Goal: Communication & Community: Answer question/provide support

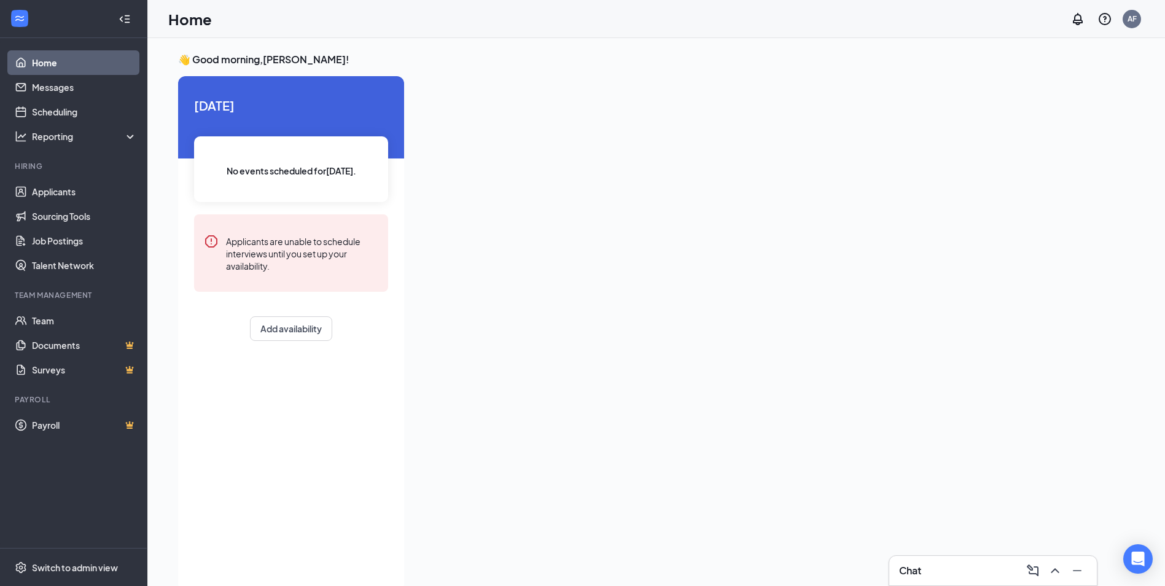
drag, startPoint x: 924, startPoint y: 577, endPoint x: 928, endPoint y: 584, distance: 9.1
click at [924, 577] on div "Chat" at bounding box center [993, 571] width 188 height 20
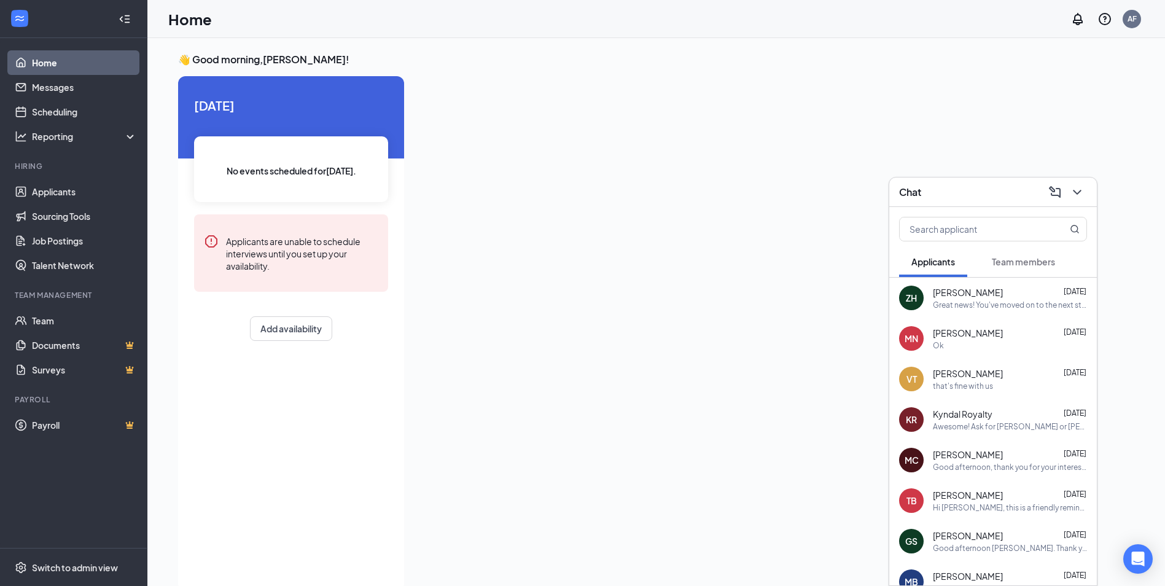
click at [1006, 428] on div "Awesome! Ask for [PERSON_NAME] or [PERSON_NAME]" at bounding box center [1010, 426] width 154 height 10
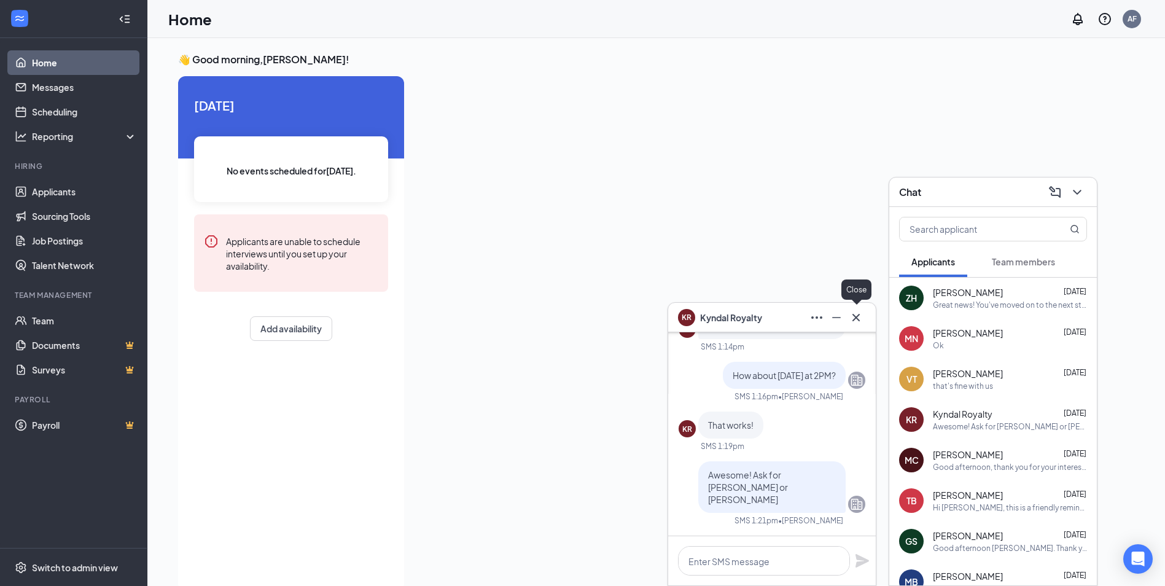
click at [860, 313] on icon "Cross" at bounding box center [855, 317] width 15 height 15
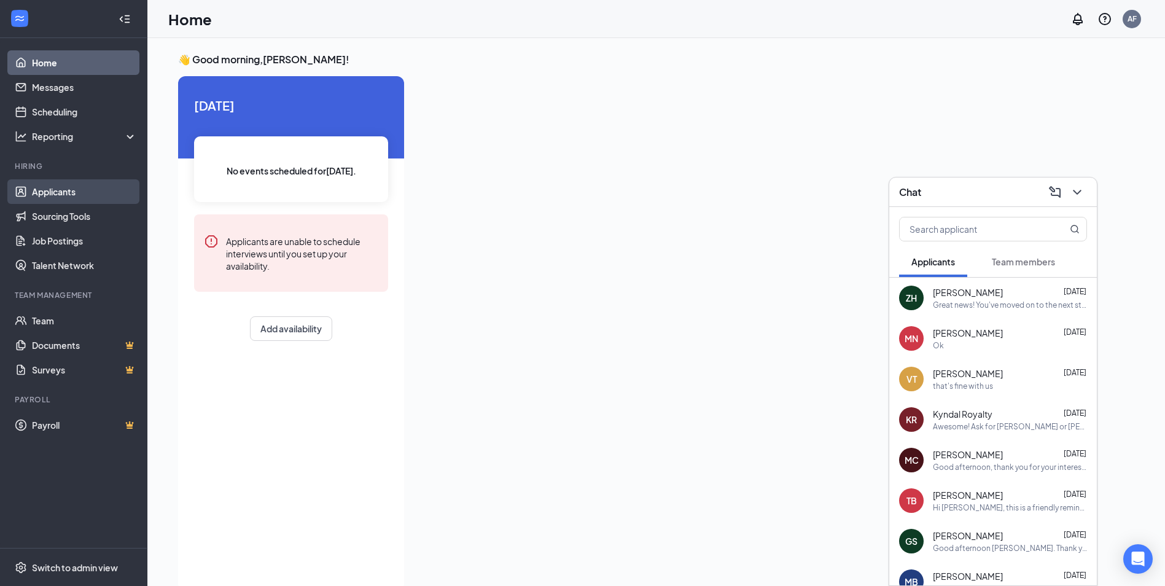
click at [57, 196] on link "Applicants" at bounding box center [84, 191] width 105 height 25
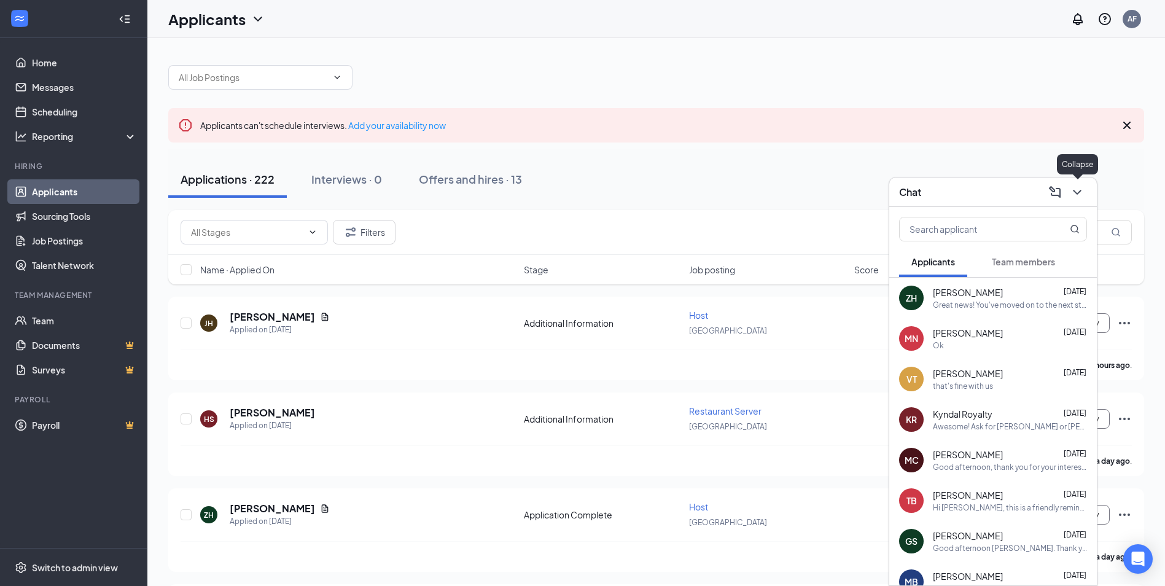
drag, startPoint x: 1084, startPoint y: 192, endPoint x: 1101, endPoint y: 187, distance: 17.9
click at [1093, 188] on div "Chat" at bounding box center [993, 191] width 208 height 29
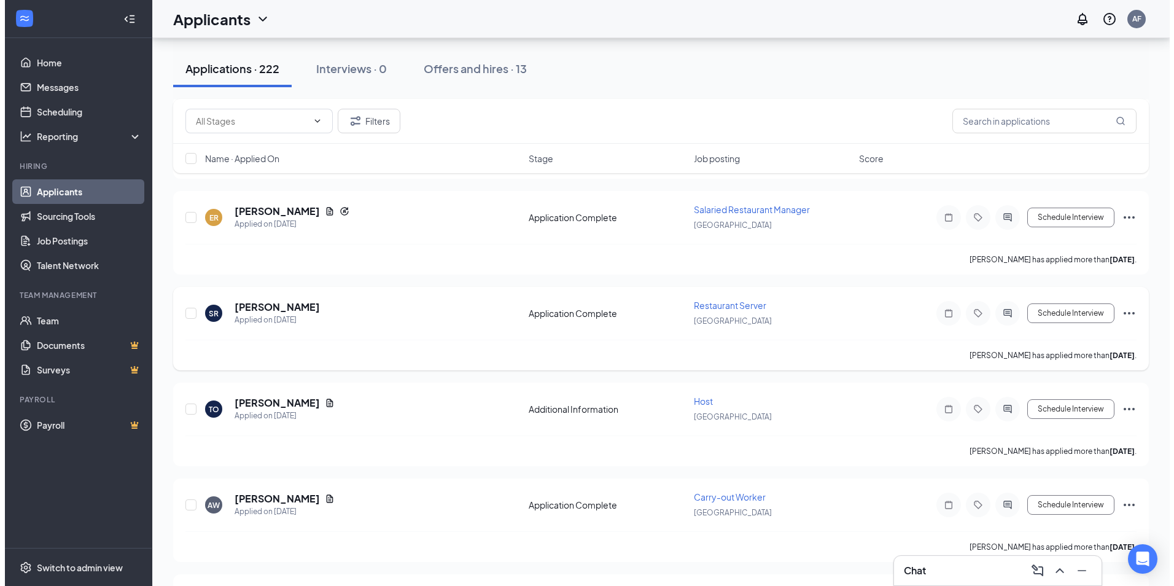
scroll to position [818, 0]
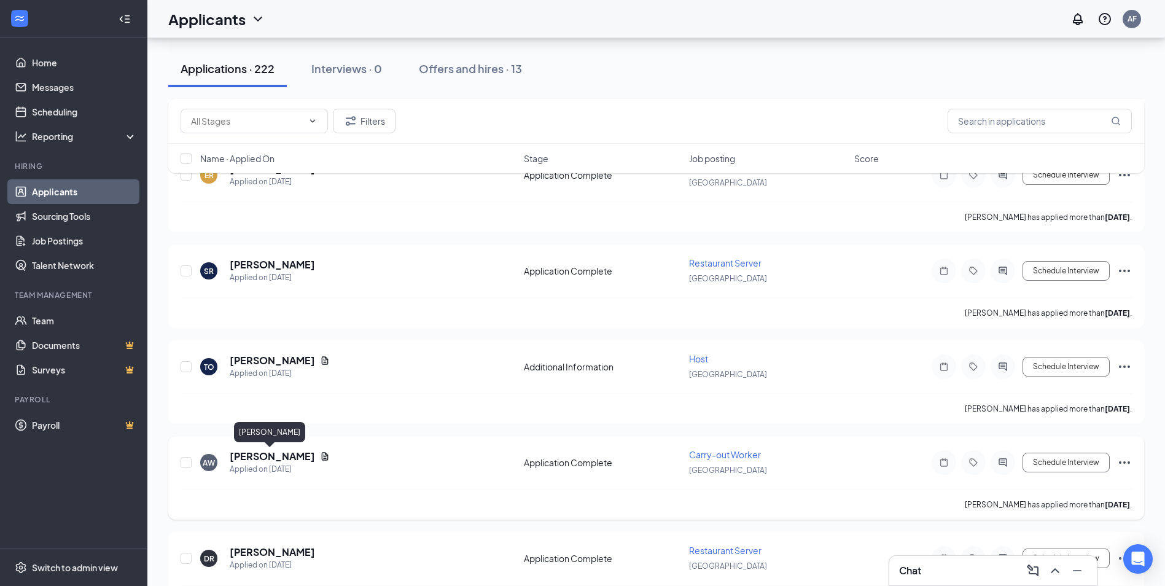
click at [258, 460] on h5 "[PERSON_NAME]" at bounding box center [272, 456] width 85 height 14
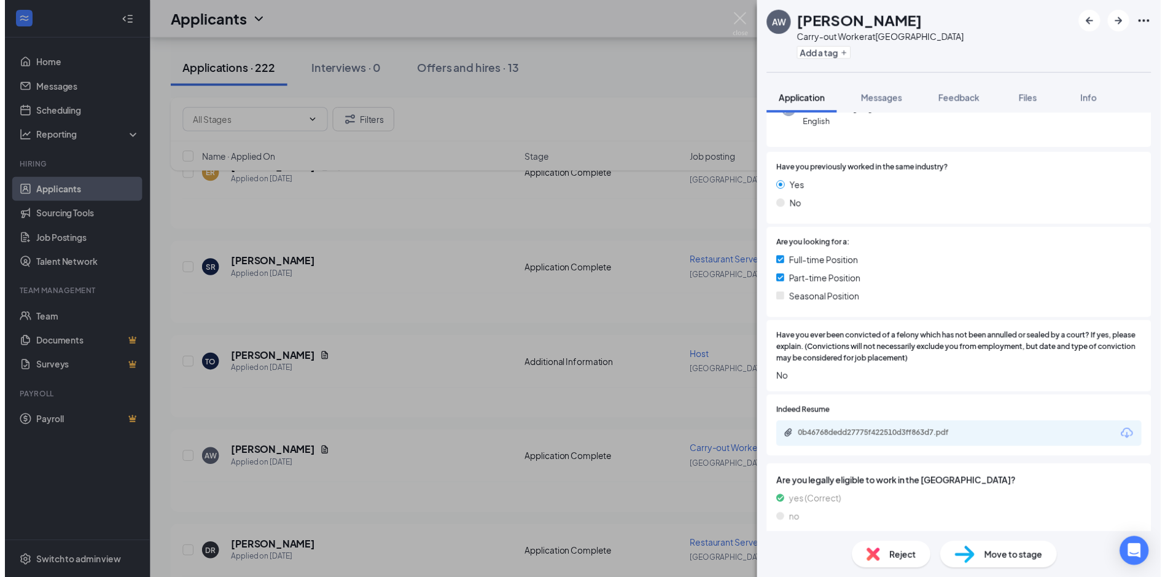
scroll to position [164, 0]
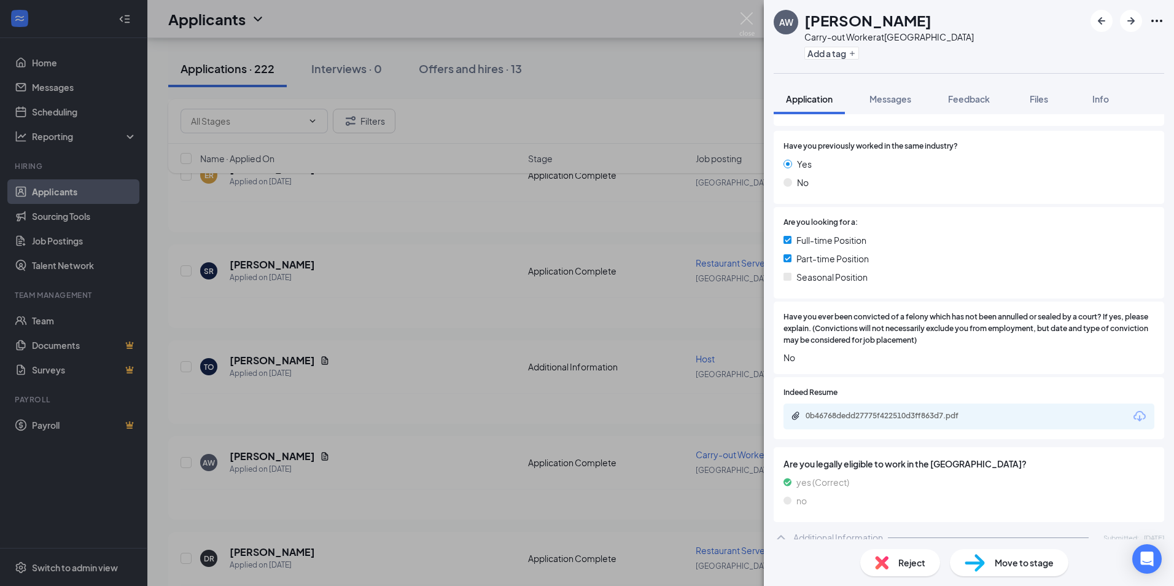
click at [1136, 412] on icon "Download" at bounding box center [1139, 416] width 15 height 15
click at [742, 26] on img at bounding box center [746, 24] width 15 height 24
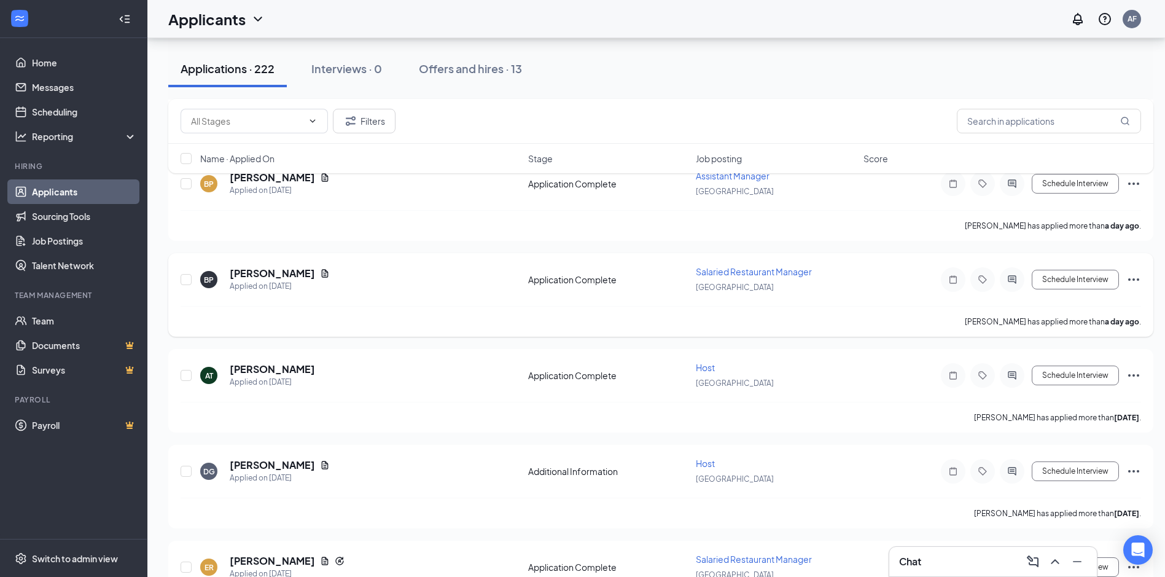
scroll to position [164, 0]
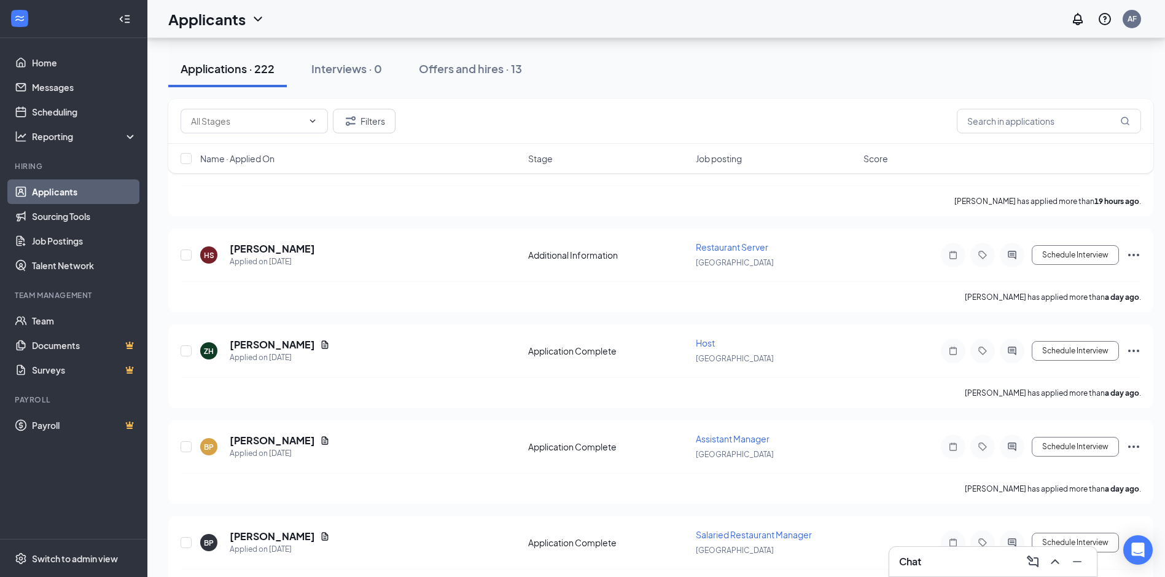
click at [933, 573] on div "Chat" at bounding box center [993, 560] width 208 height 29
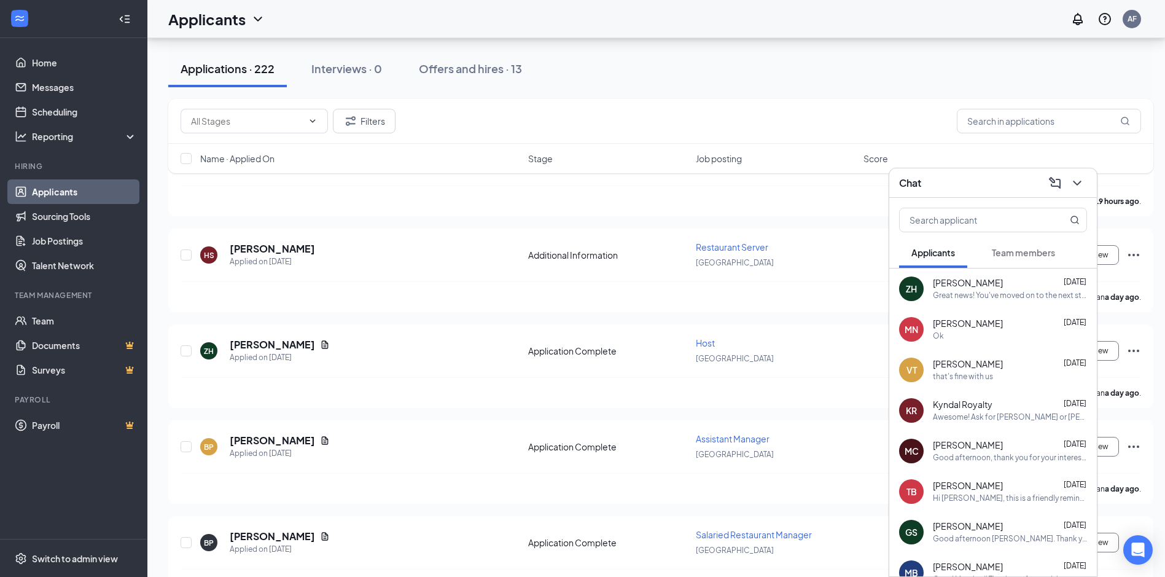
click at [941, 413] on div "Awesome! Ask for [PERSON_NAME] or [PERSON_NAME]" at bounding box center [1010, 417] width 154 height 10
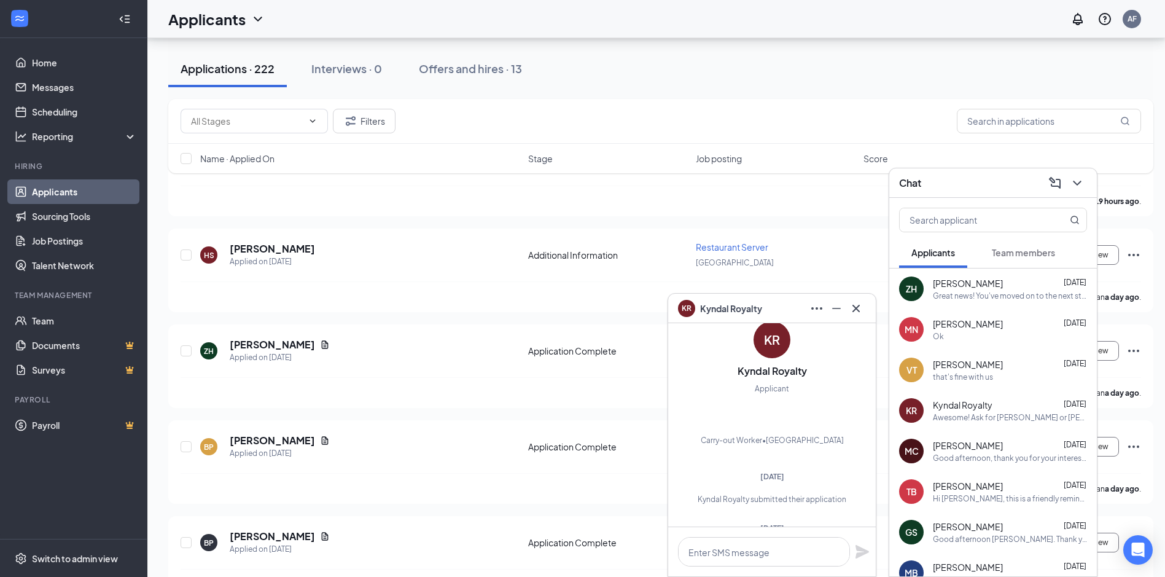
scroll to position [-190, 0]
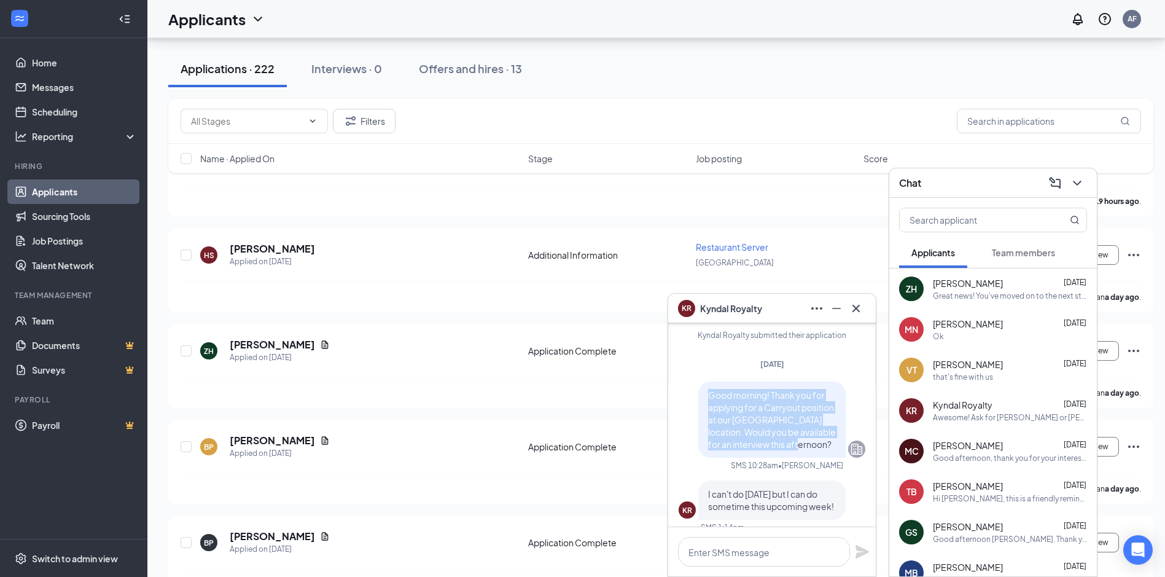
drag, startPoint x: 698, startPoint y: 403, endPoint x: 804, endPoint y: 462, distance: 121.2
click at [804, 457] on div "Good morning! Thank you for applying for a Carryout position at our [GEOGRAPHIC…" at bounding box center [771, 419] width 147 height 76
drag, startPoint x: 804, startPoint y: 462, endPoint x: 766, endPoint y: 451, distance: 40.1
copy span "Good morning! Thank you for applying for a Carryout position at our [GEOGRAPHIC…"
click at [856, 306] on icon "Cross" at bounding box center [855, 308] width 15 height 15
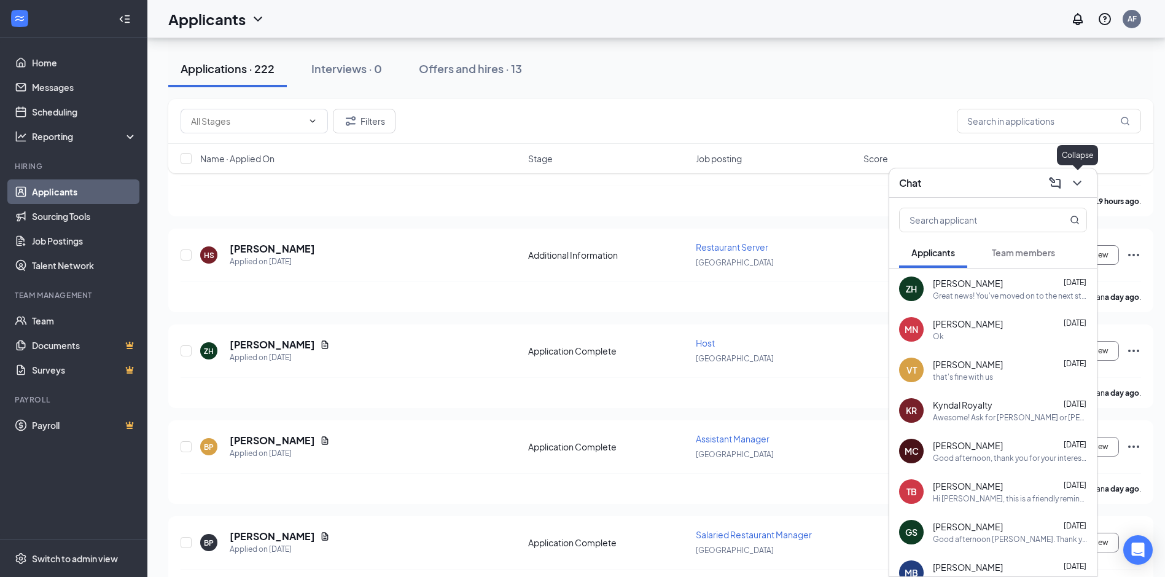
click at [1073, 184] on icon "ChevronDown" at bounding box center [1077, 183] width 15 height 15
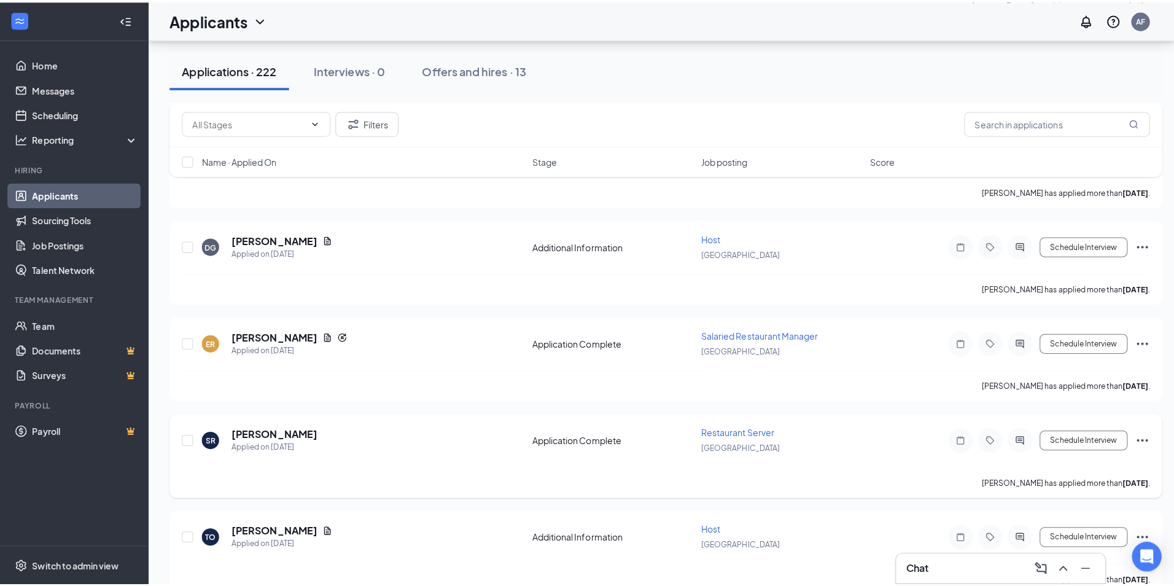
scroll to position [818, 0]
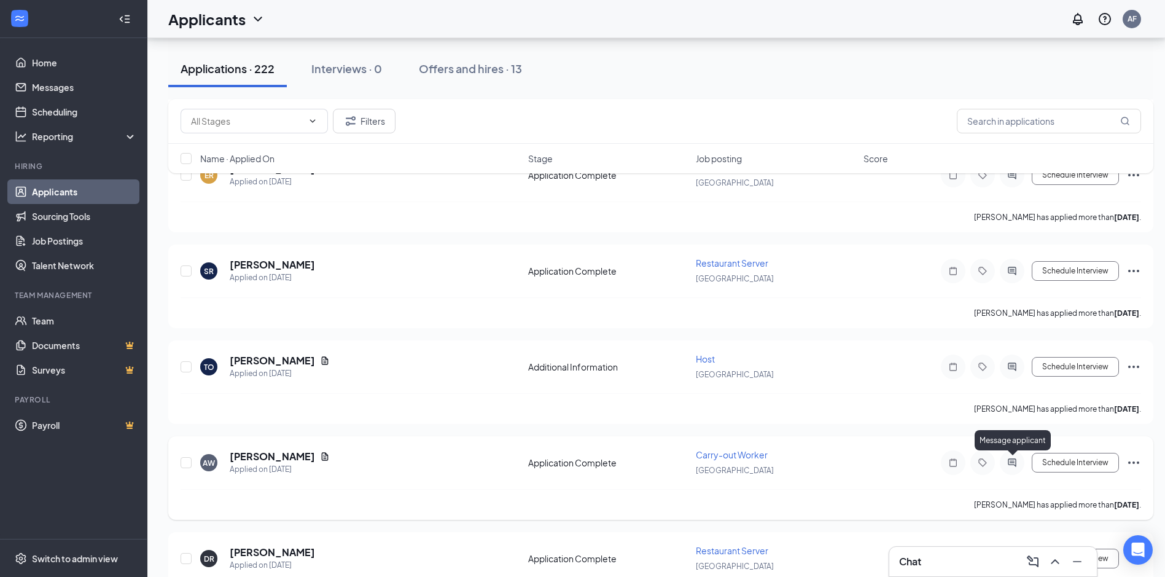
click at [1015, 467] on icon "ActiveChat" at bounding box center [1011, 462] width 15 height 10
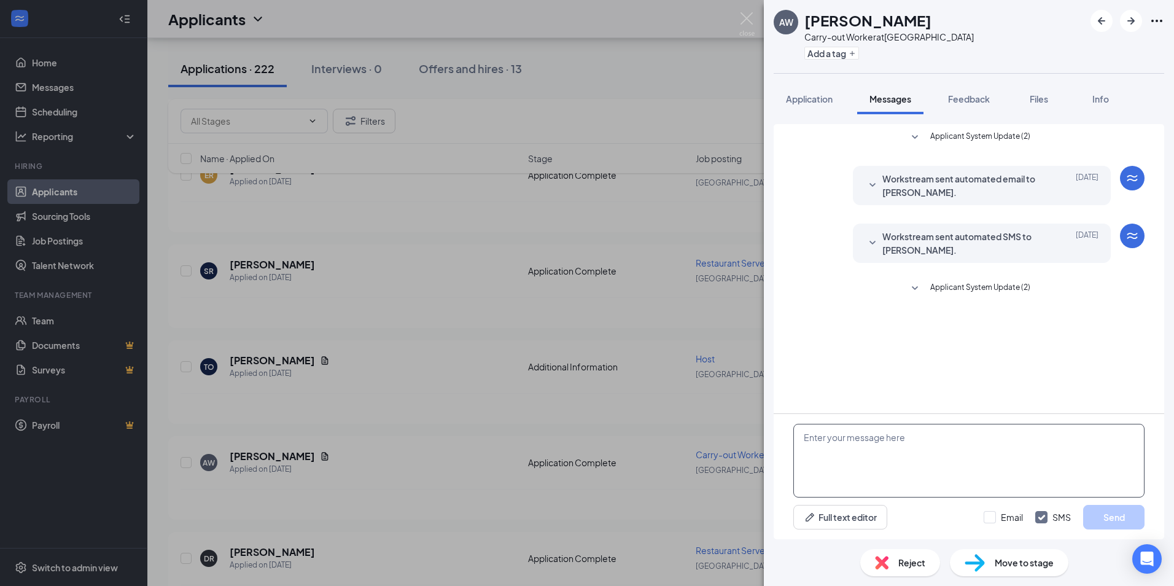
paste textarea "Good morning! Thank you for applying for a Carryout position at our [GEOGRAPHIC…"
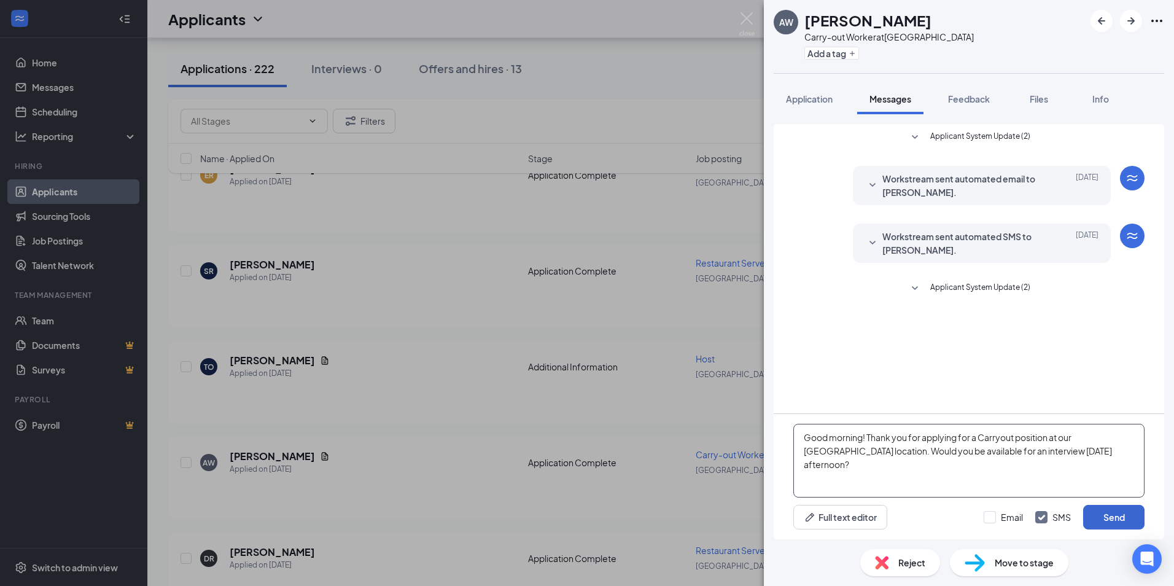
type textarea "Good morning! Thank you for applying for a Carryout position at our [GEOGRAPHIC…"
click at [1132, 522] on button "Send" at bounding box center [1113, 517] width 61 height 25
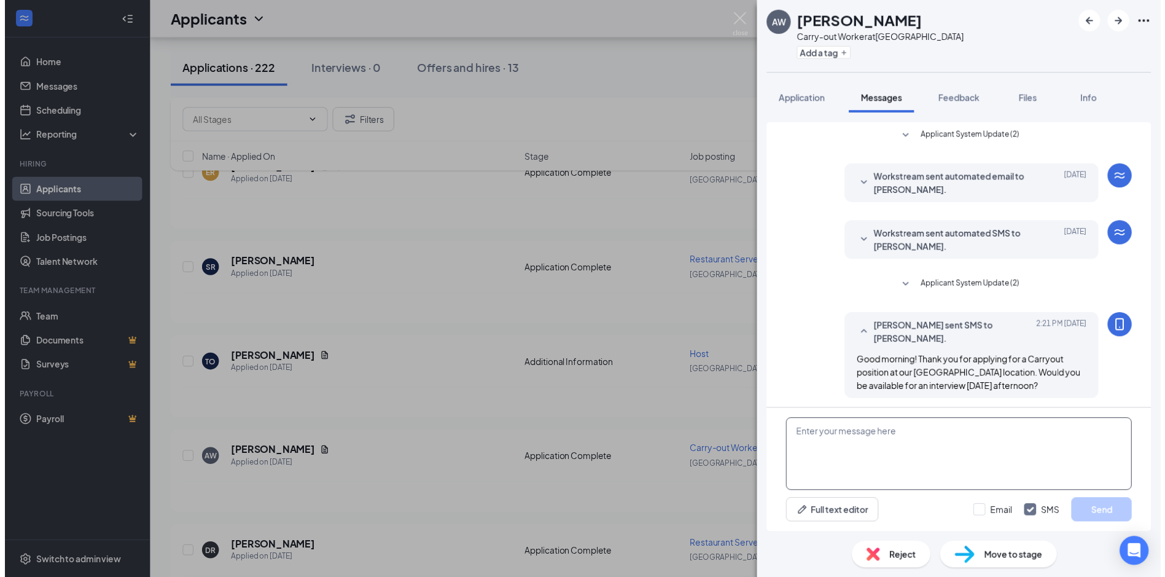
scroll to position [3, 0]
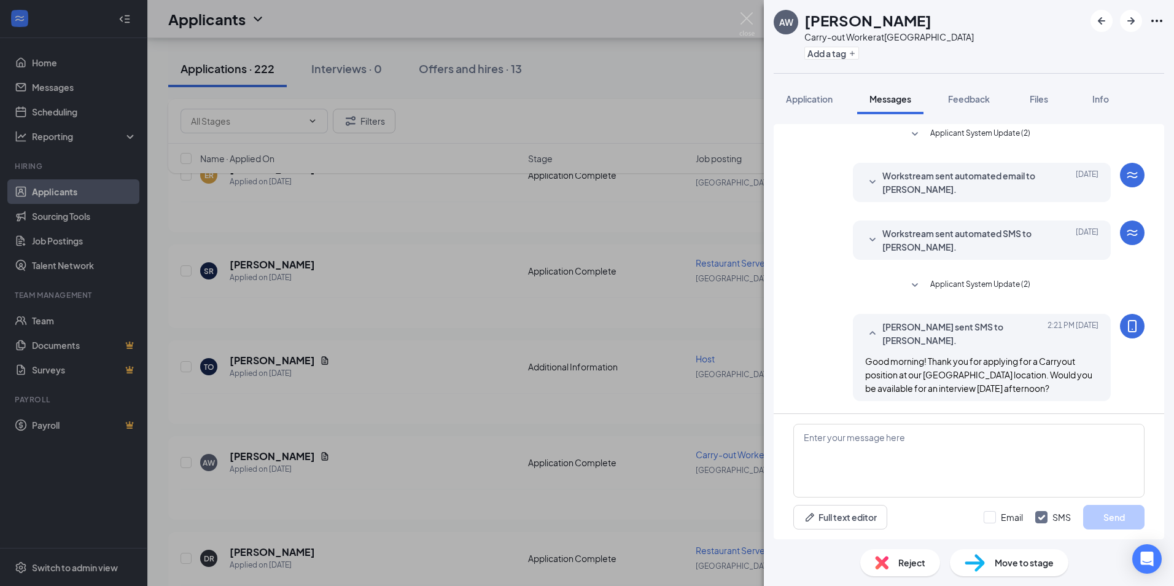
click at [745, 12] on div "AW [PERSON_NAME] Carry-out Worker at [GEOGRAPHIC_DATA] Add a tag Application Me…" at bounding box center [587, 293] width 1174 height 586
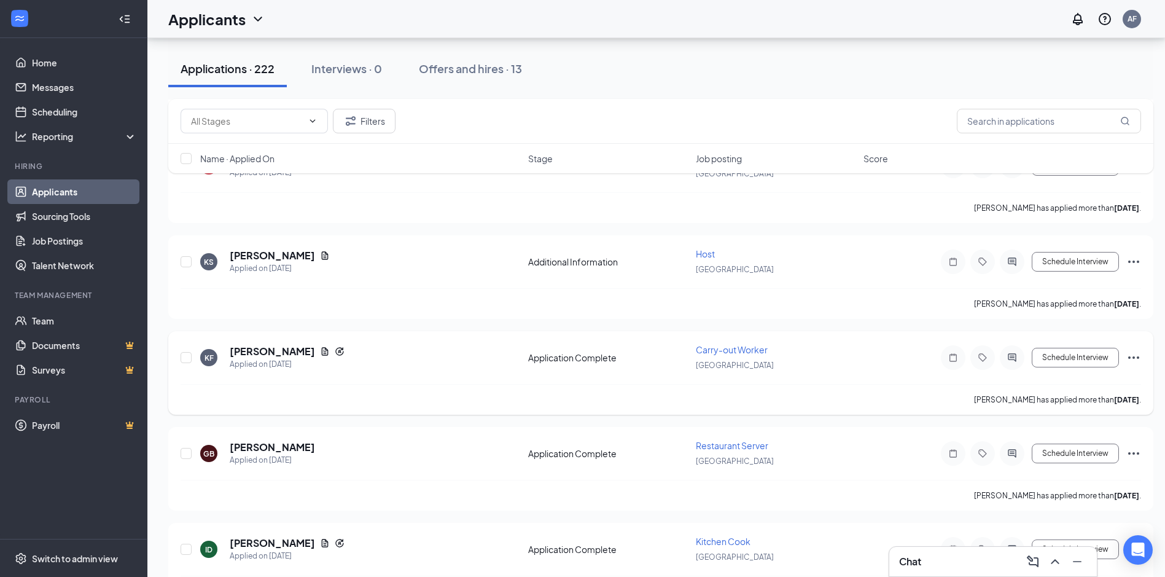
scroll to position [2596, 0]
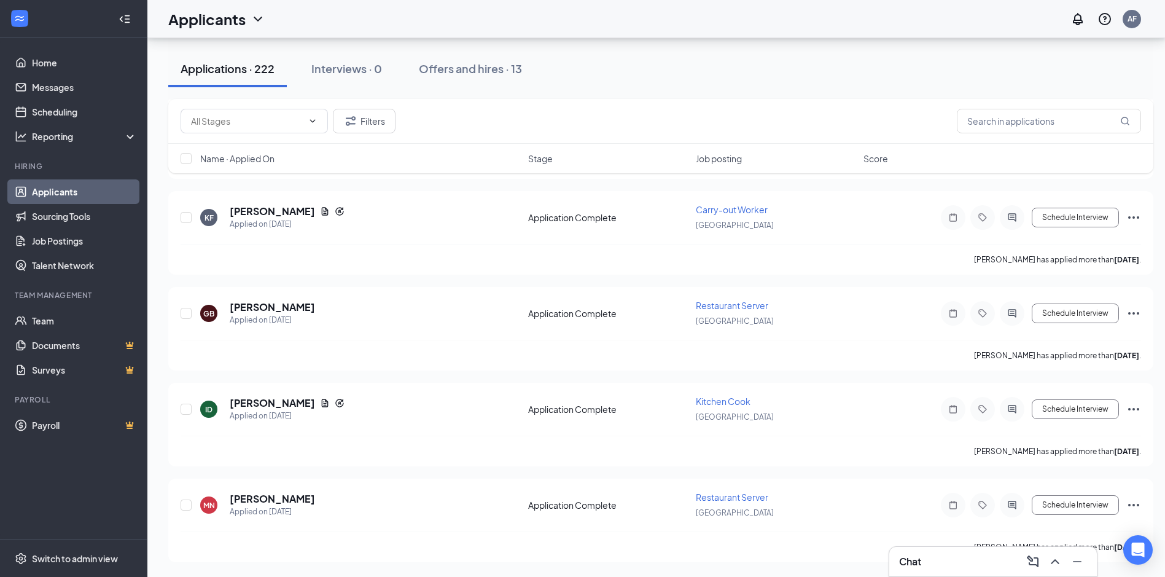
click at [930, 563] on div "Chat" at bounding box center [993, 561] width 188 height 20
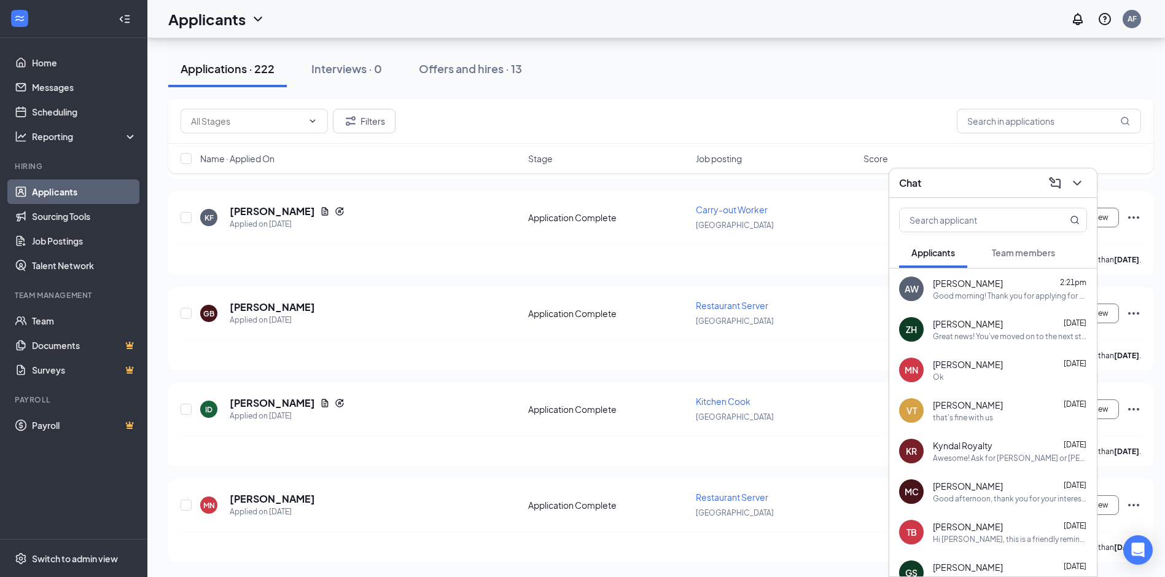
click at [974, 414] on div "that's fine with us" at bounding box center [963, 417] width 60 height 10
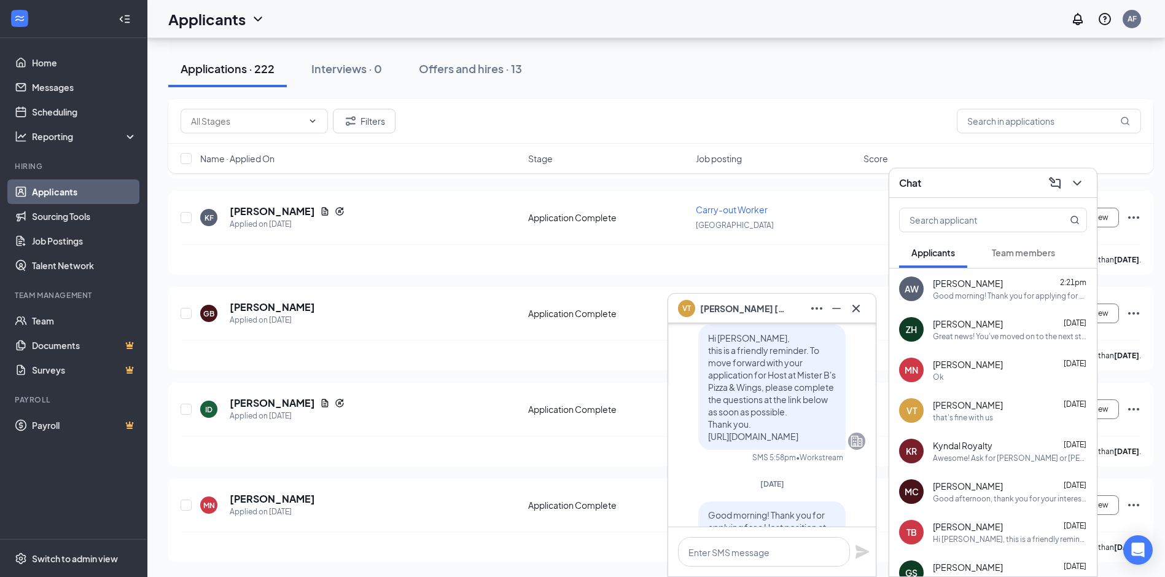
scroll to position [-327, 0]
click at [864, 305] on button at bounding box center [856, 308] width 20 height 20
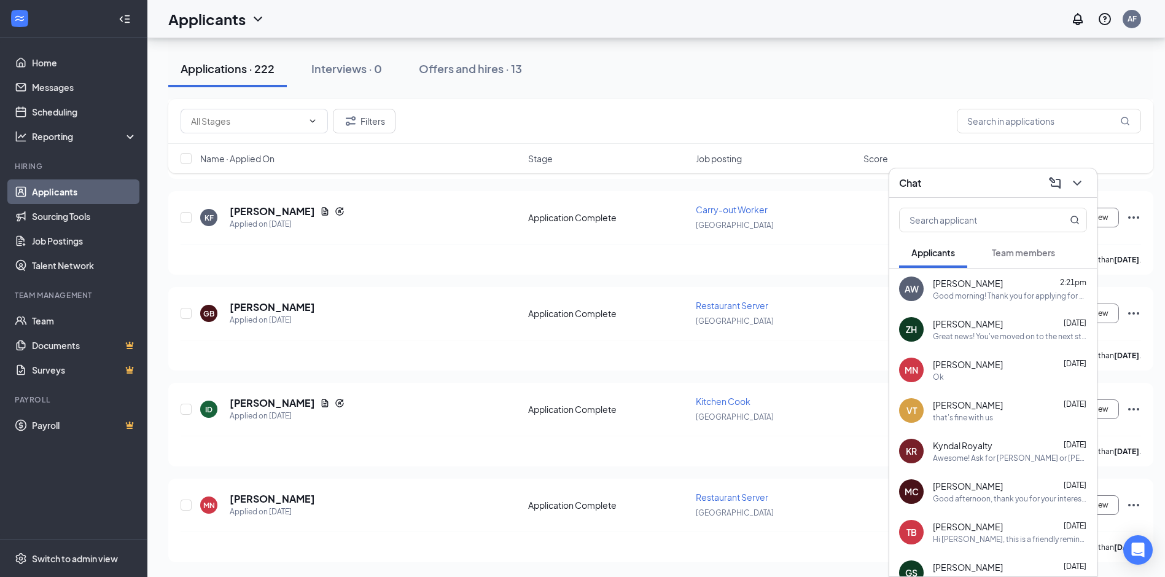
click at [988, 378] on div "Ok" at bounding box center [1010, 376] width 154 height 10
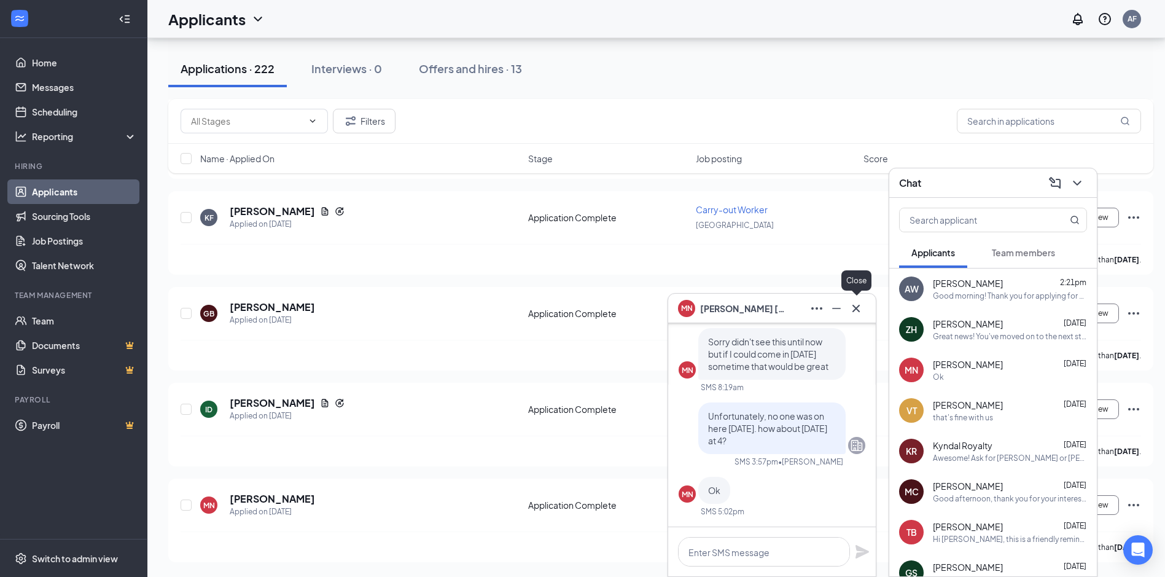
click at [862, 312] on icon "Cross" at bounding box center [855, 308] width 15 height 15
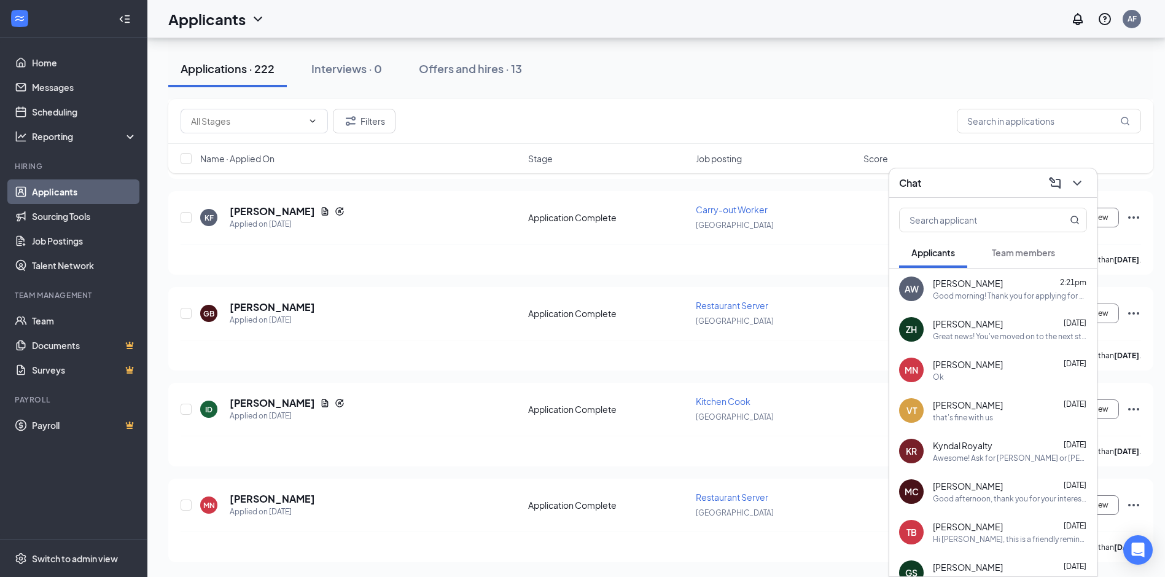
click at [1071, 178] on icon "ChevronDown" at bounding box center [1077, 183] width 15 height 15
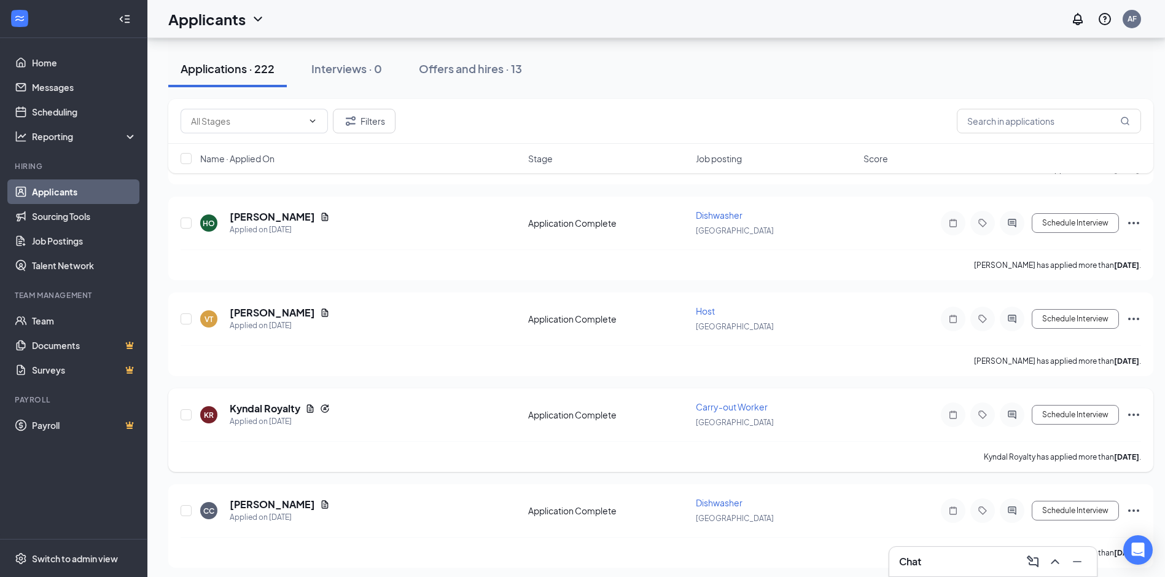
scroll to position [1941, 0]
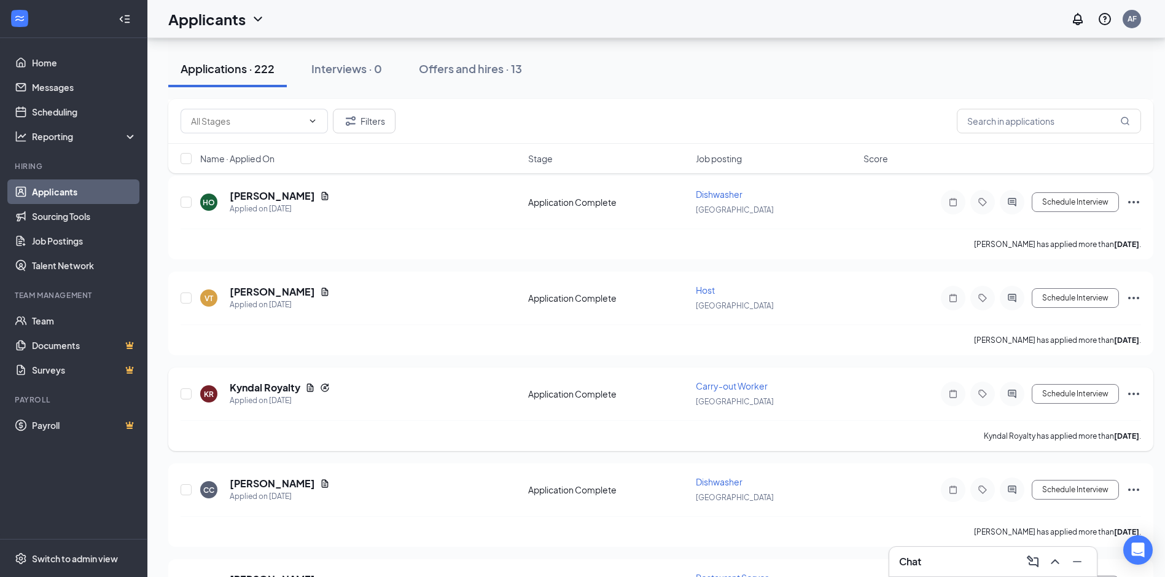
click at [722, 386] on span "Carry-out Worker" at bounding box center [732, 385] width 72 height 11
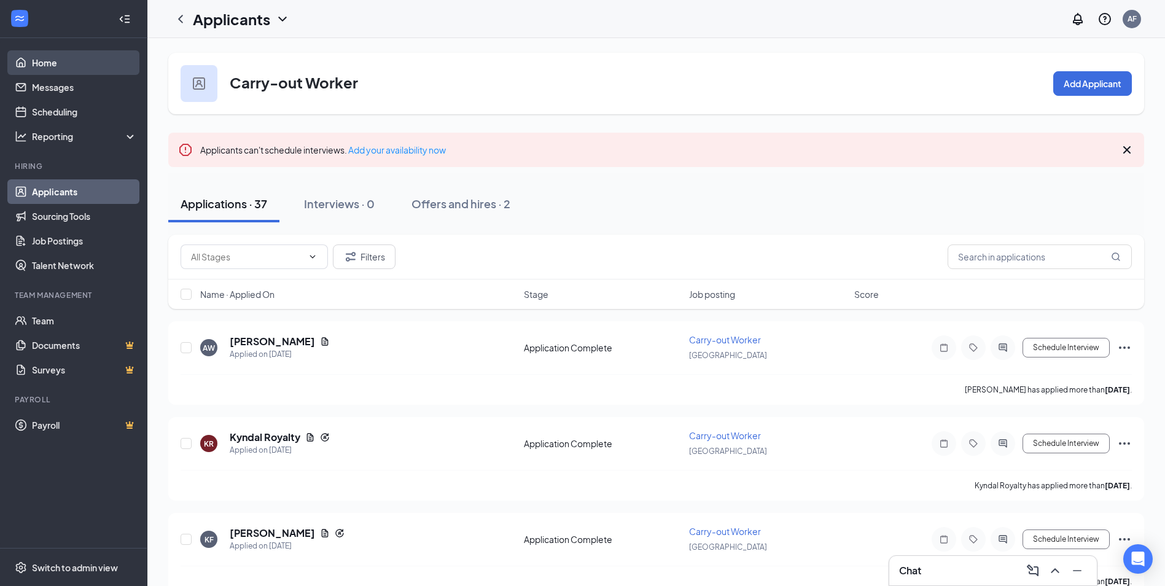
drag, startPoint x: 33, startPoint y: 55, endPoint x: 27, endPoint y: 70, distance: 16.5
click at [33, 55] on link "Home" at bounding box center [84, 62] width 105 height 25
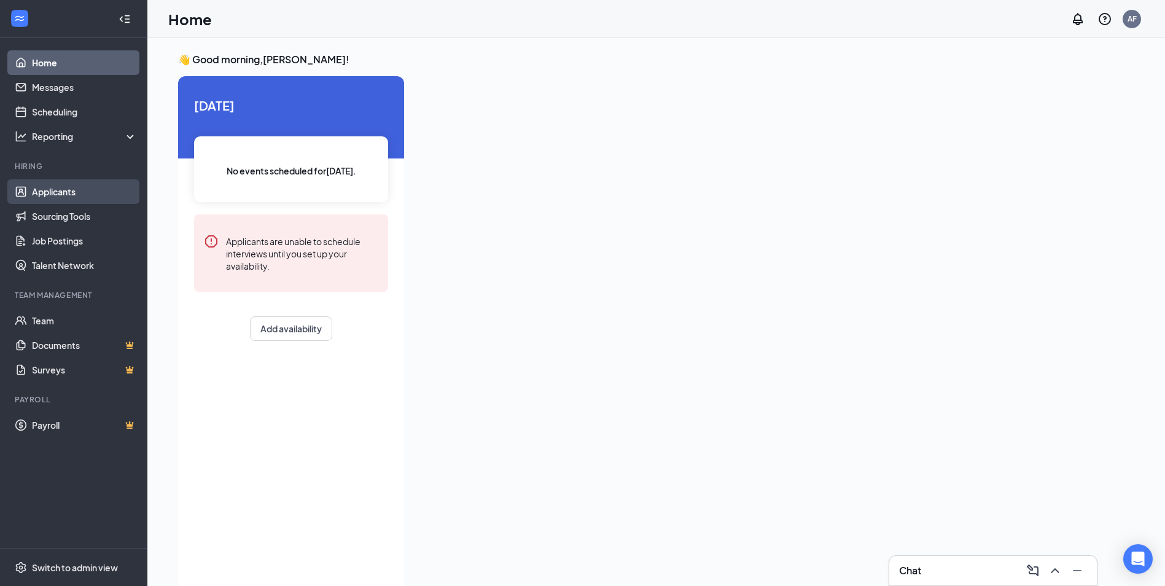
click at [97, 194] on link "Applicants" at bounding box center [84, 191] width 105 height 25
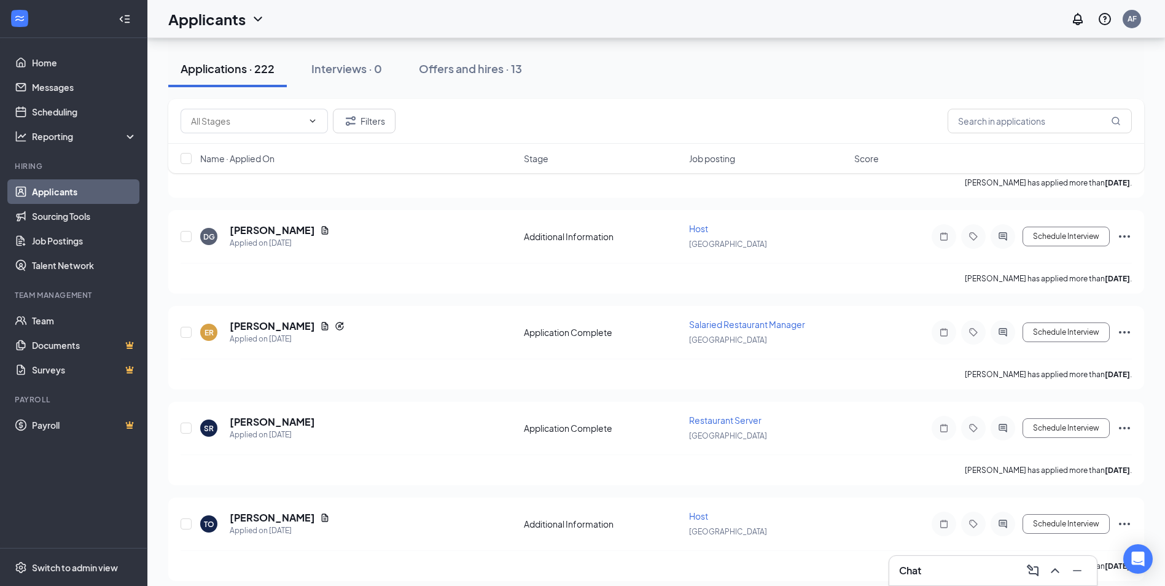
scroll to position [655, 0]
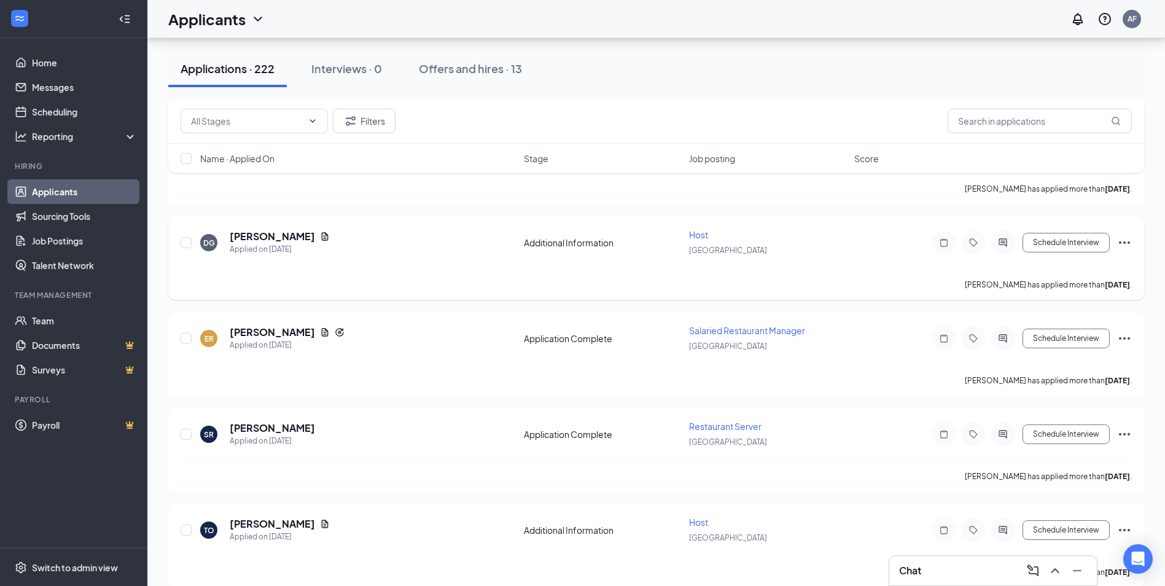
click at [697, 236] on span "Host" at bounding box center [698, 234] width 19 height 11
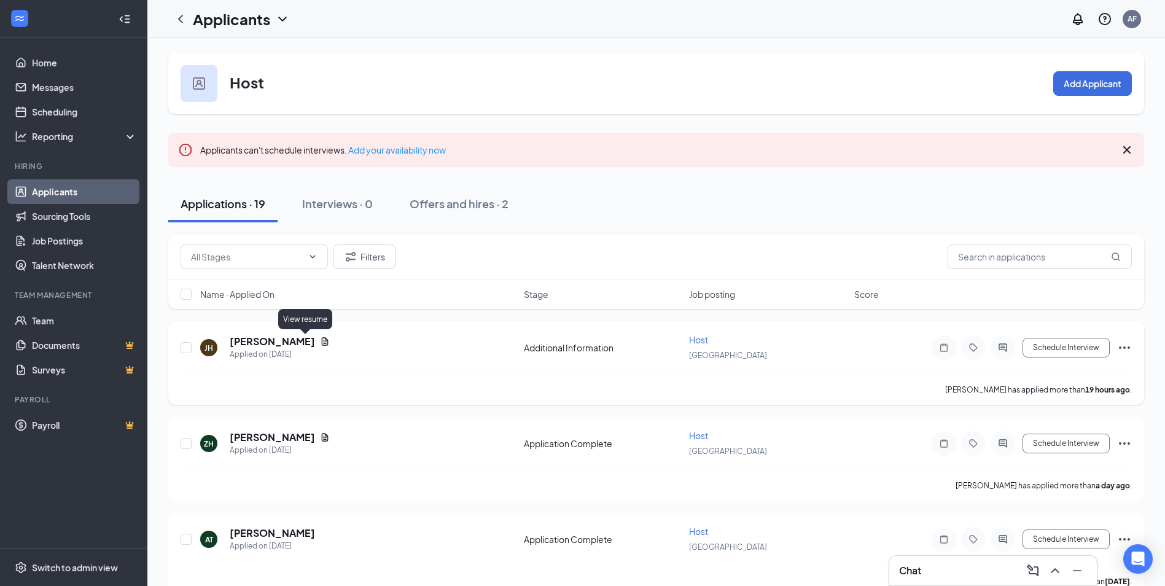
click at [320, 340] on icon "Document" at bounding box center [325, 341] width 10 height 10
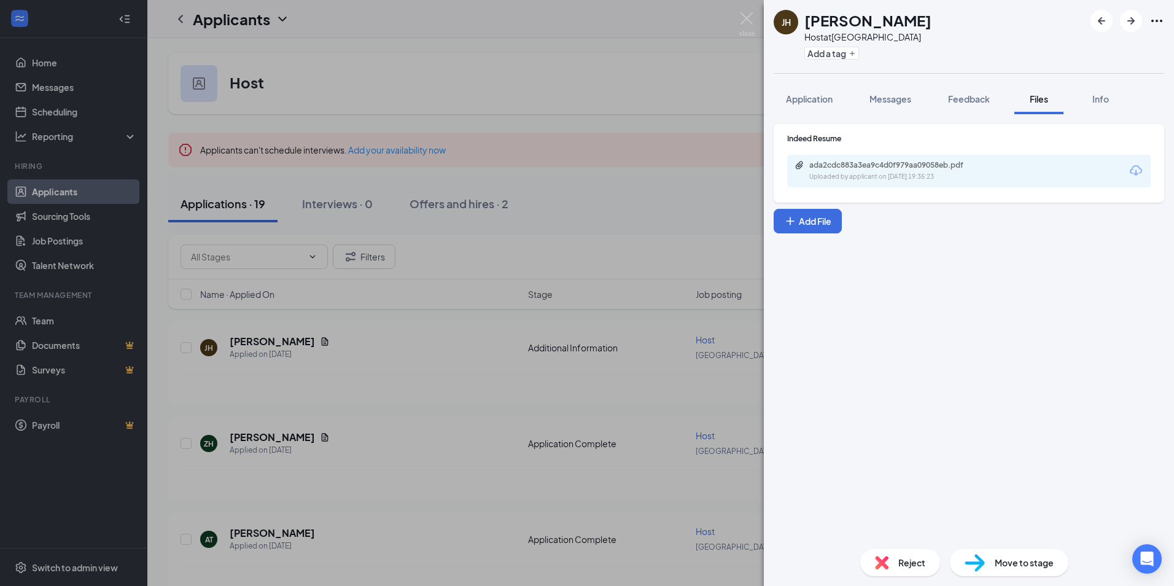
click at [1132, 173] on icon "Download" at bounding box center [1135, 170] width 15 height 15
click at [795, 104] on div "Application" at bounding box center [809, 99] width 47 height 12
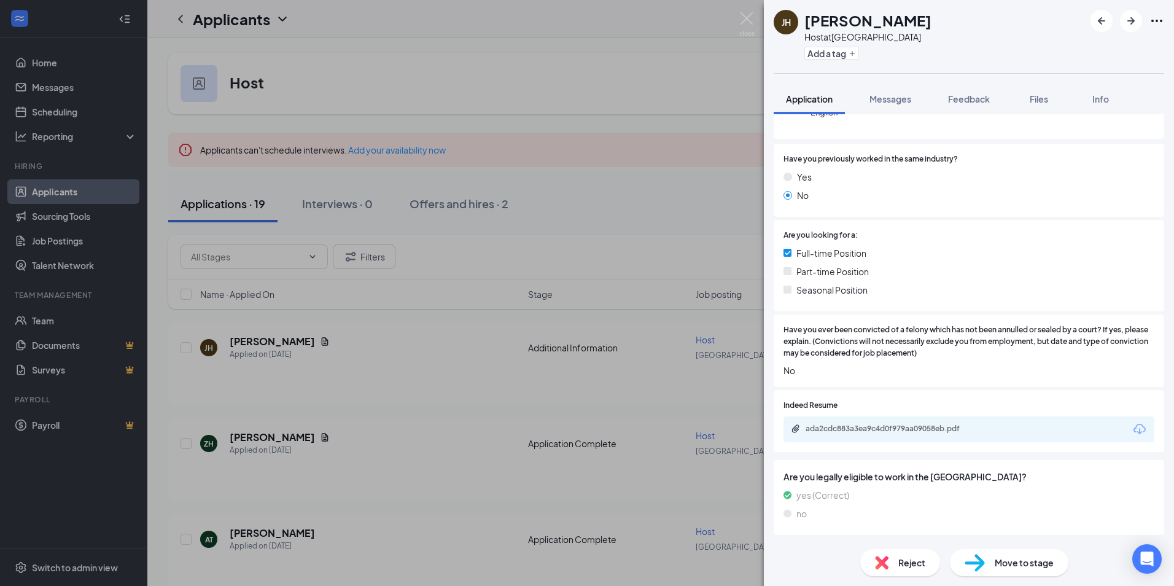
scroll to position [174, 0]
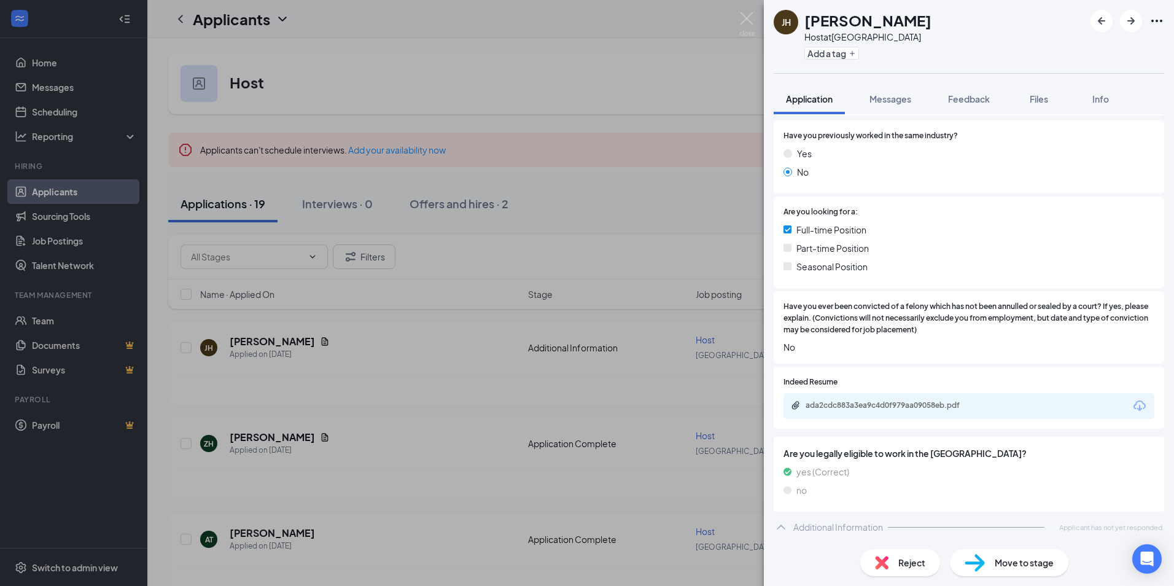
click at [1132, 405] on icon "Download" at bounding box center [1139, 405] width 15 height 15
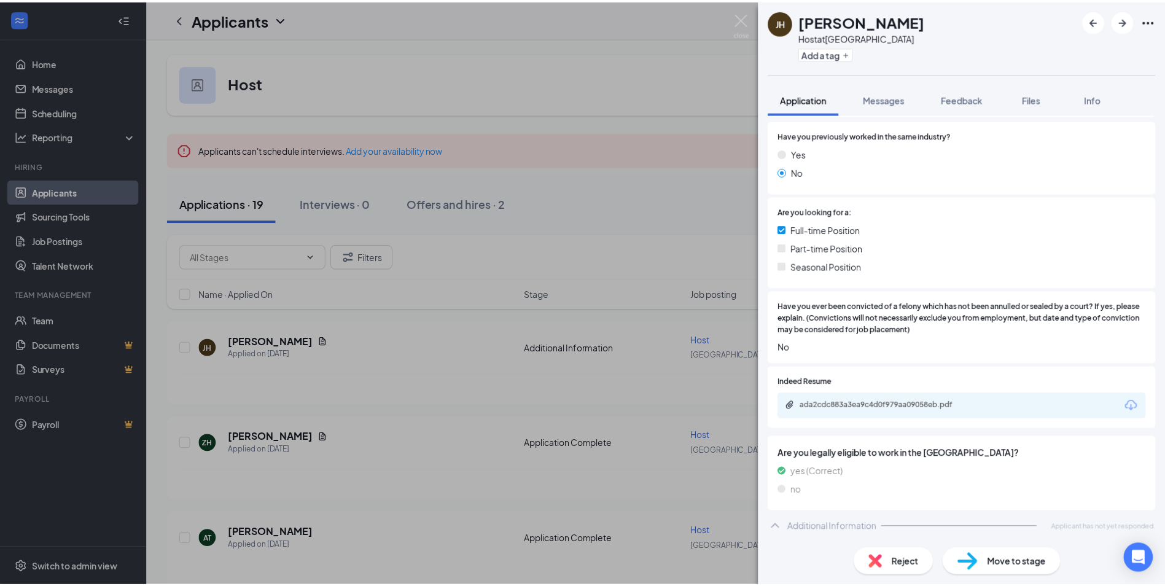
scroll to position [170, 0]
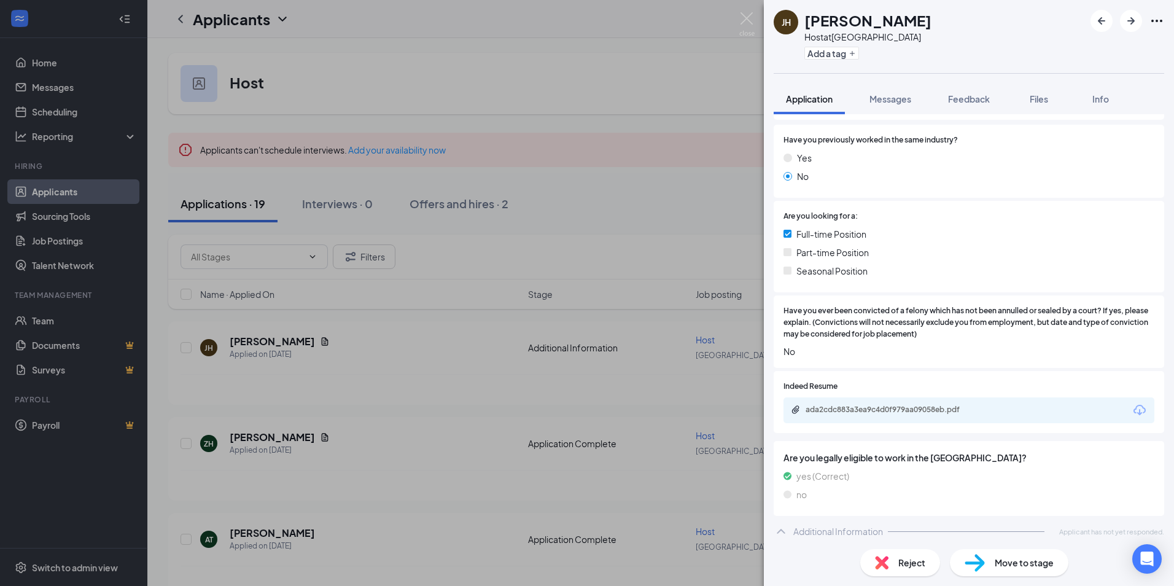
click at [732, 177] on div "[PERSON_NAME] Host at [GEOGRAPHIC_DATA] Add a tag Application Messages Feedback…" at bounding box center [587, 293] width 1174 height 586
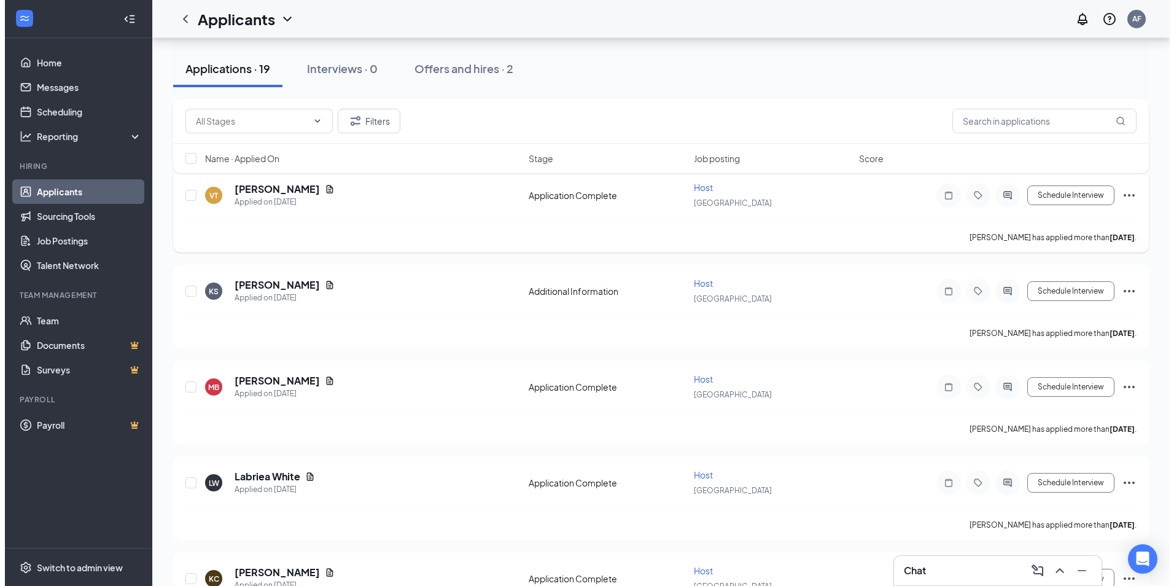
scroll to position [655, 0]
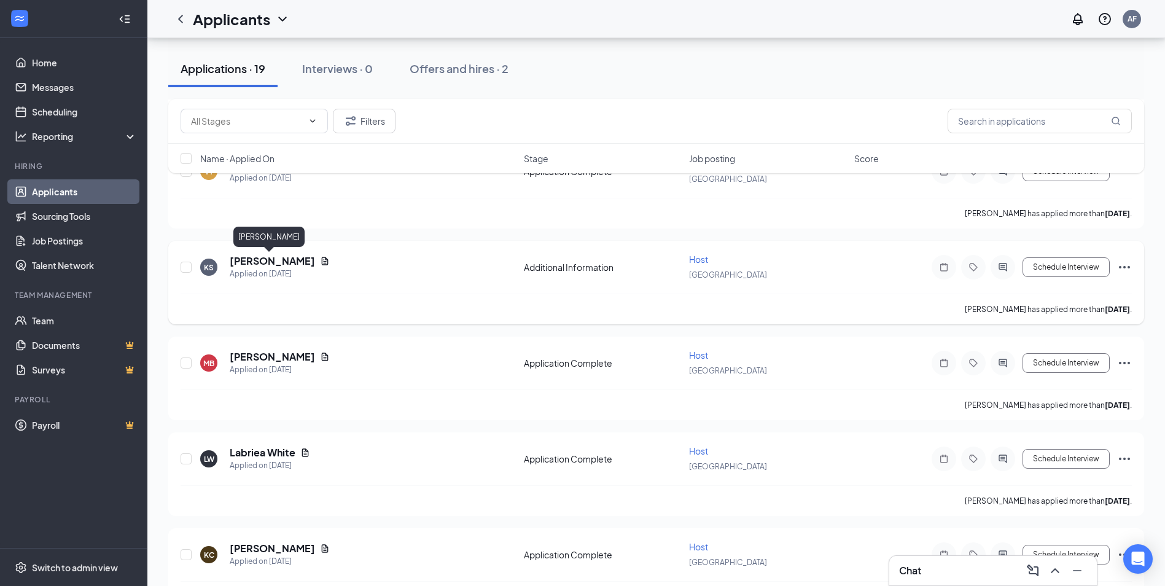
click at [274, 258] on h5 "[PERSON_NAME]" at bounding box center [272, 261] width 85 height 14
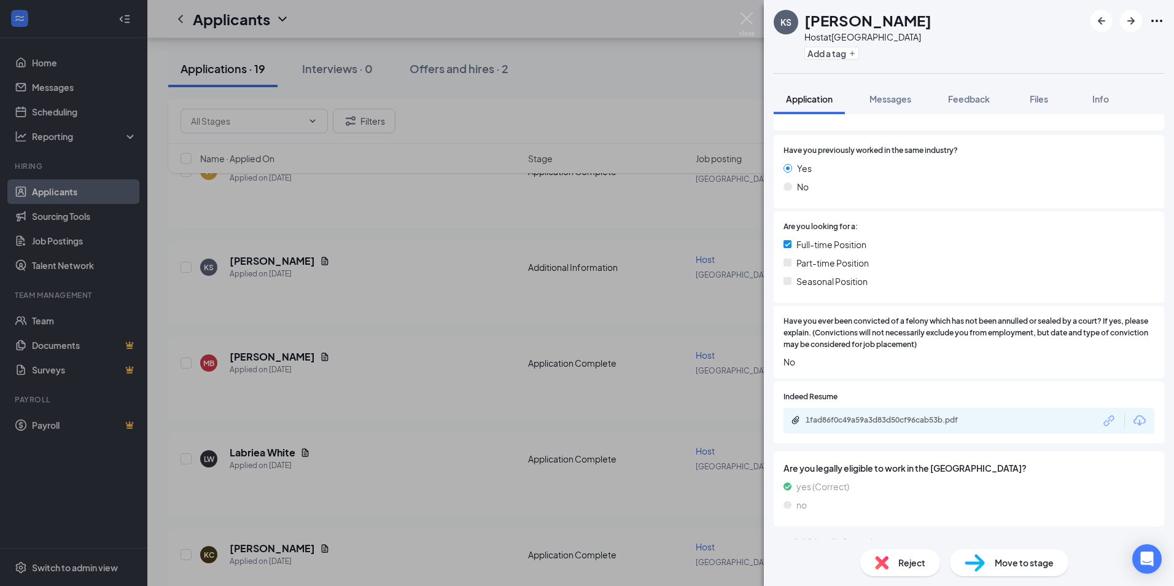
scroll to position [209, 0]
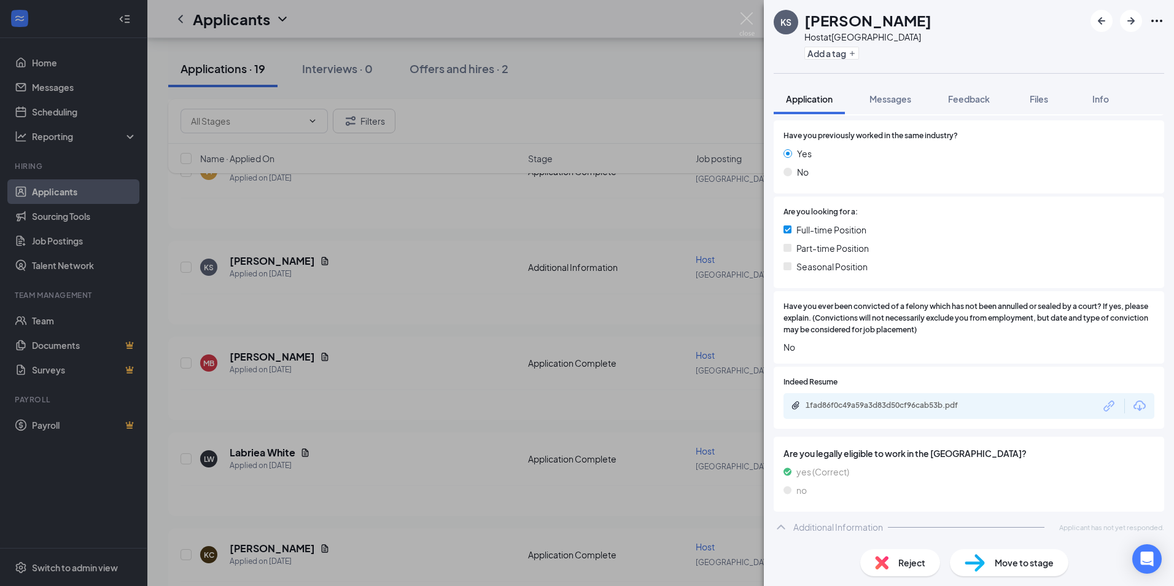
click at [1133, 408] on icon "Download" at bounding box center [1139, 405] width 12 height 10
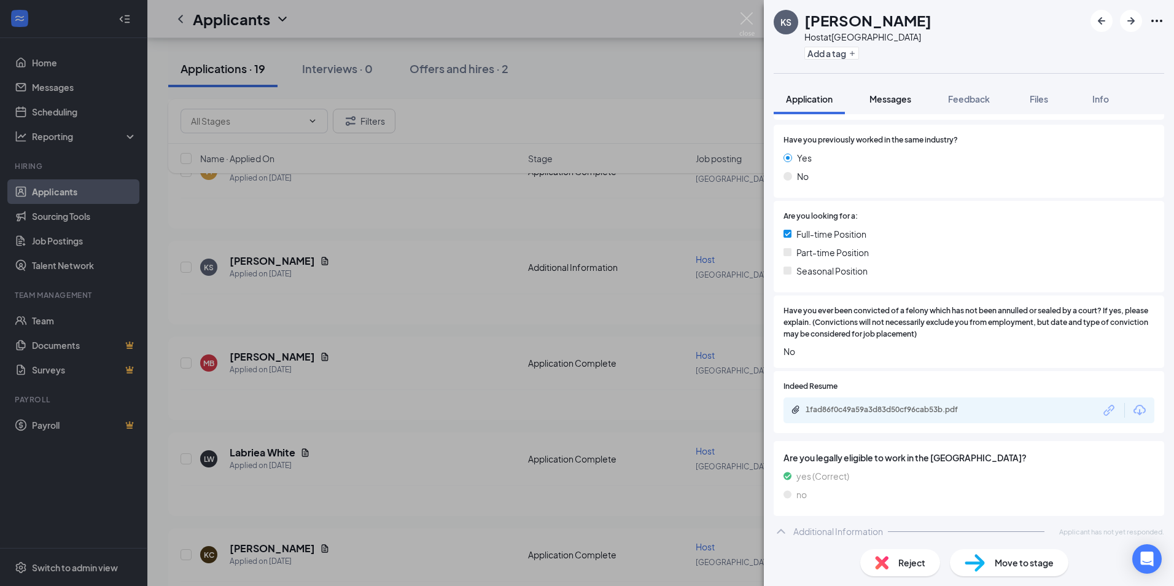
click at [889, 102] on span "Messages" at bounding box center [890, 98] width 42 height 11
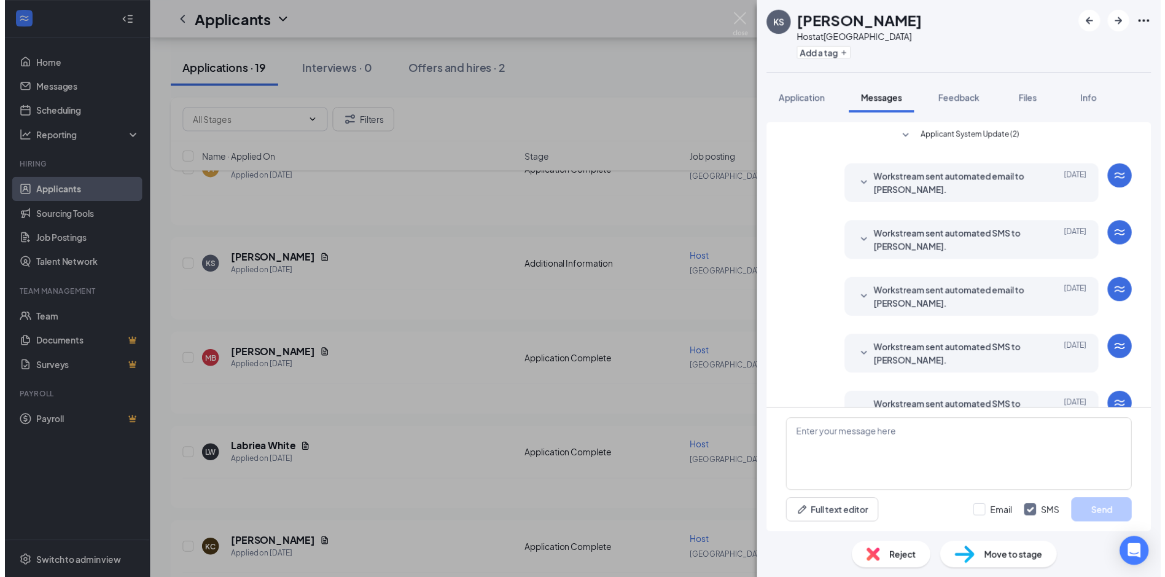
scroll to position [93, 0]
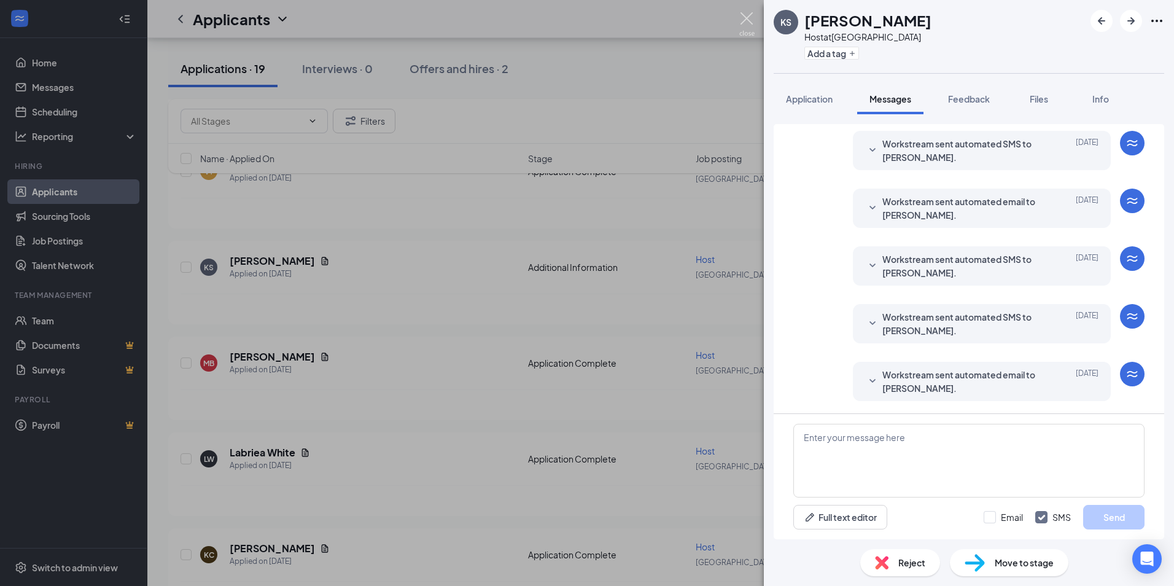
click at [745, 15] on img at bounding box center [746, 24] width 15 height 24
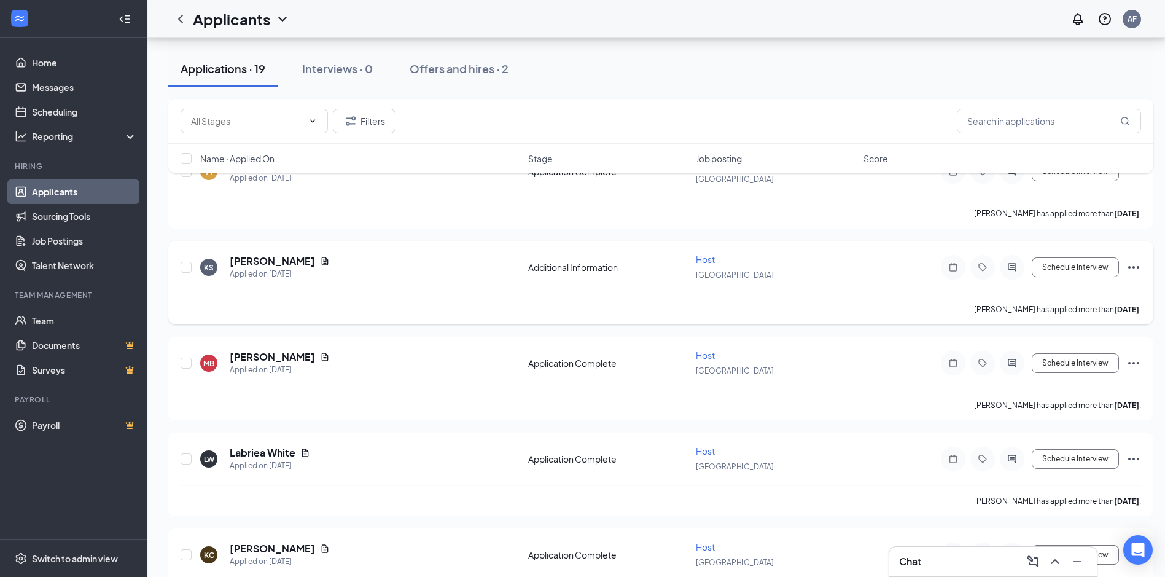
scroll to position [164, 0]
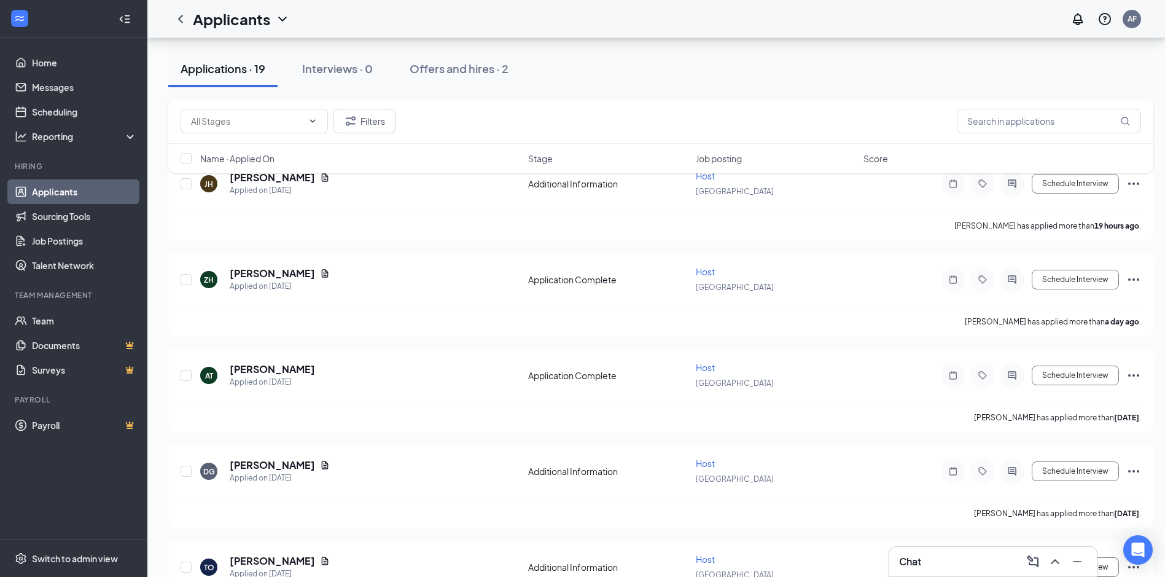
click at [946, 564] on div "Chat" at bounding box center [993, 561] width 188 height 20
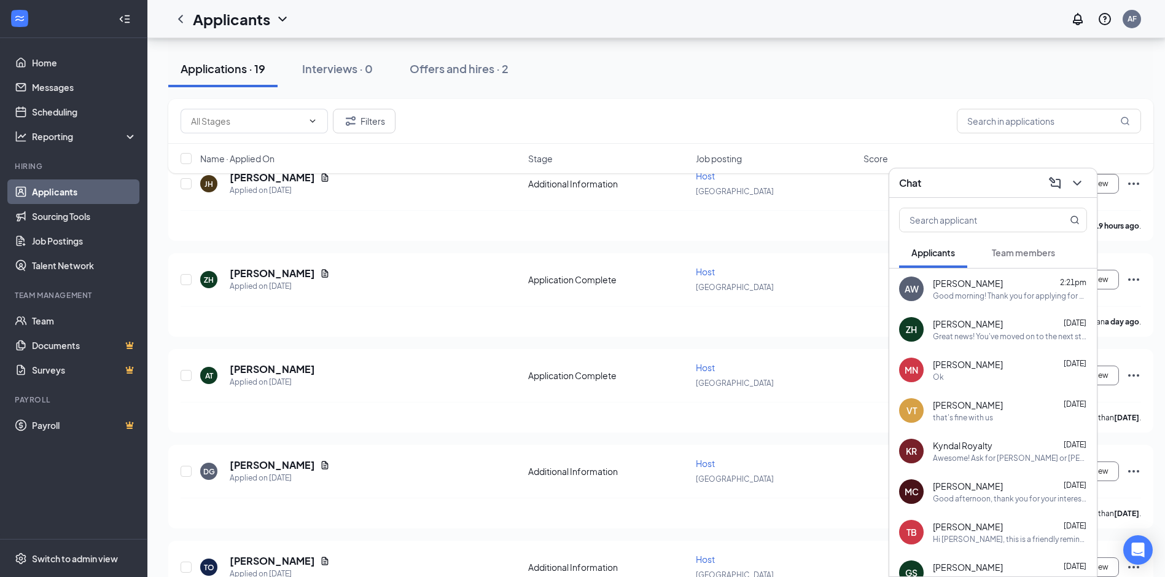
click at [953, 292] on div "Good morning! Thank you for applying for a Carryout position at our [GEOGRAPHIC…" at bounding box center [1010, 295] width 154 height 10
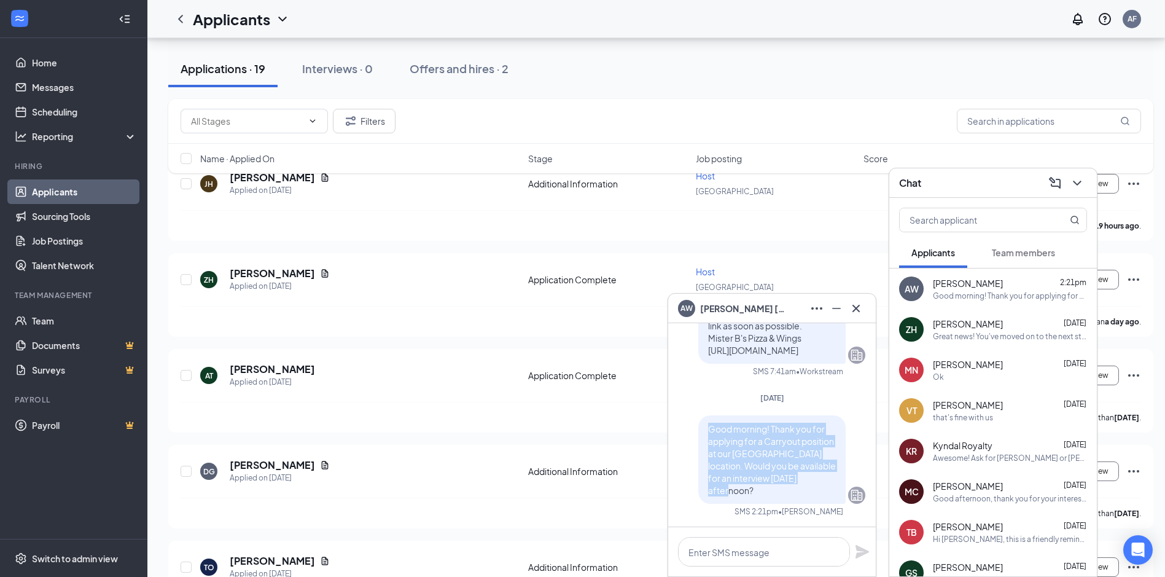
drag, startPoint x: 701, startPoint y: 441, endPoint x: 822, endPoint y: 491, distance: 131.6
click at [822, 491] on span "Good morning! Thank you for applying for a Carryout position at our [GEOGRAPHIC…" at bounding box center [772, 459] width 128 height 72
drag, startPoint x: 822, startPoint y: 491, endPoint x: 787, endPoint y: 483, distance: 36.0
copy span "Good morning! Thank you for applying for a Carryout position at our [GEOGRAPHIC…"
click at [855, 306] on icon "Cross" at bounding box center [855, 308] width 15 height 15
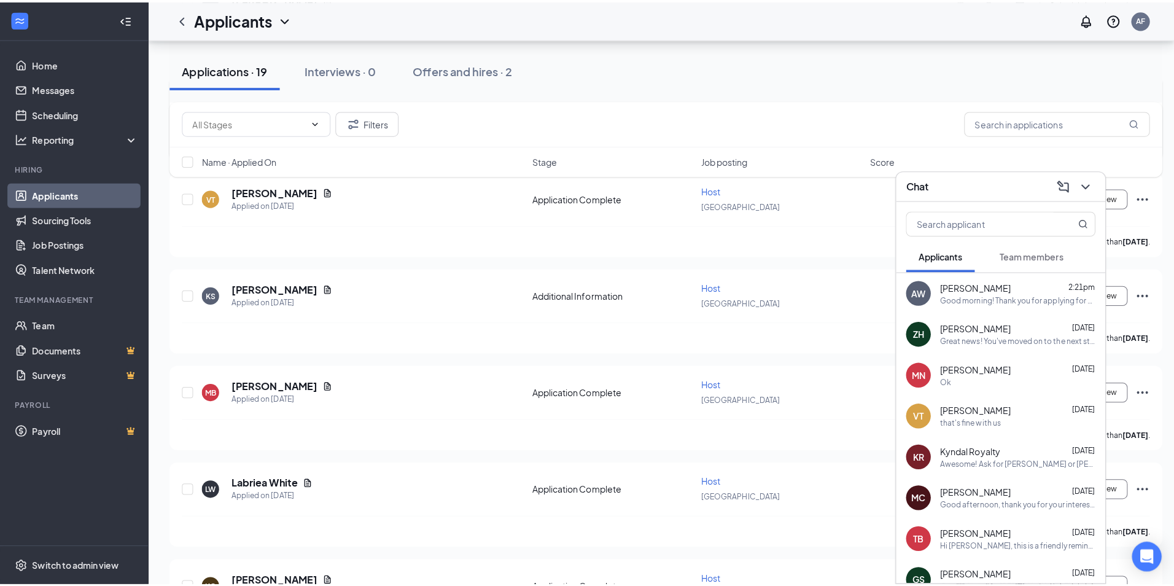
scroll to position [655, 0]
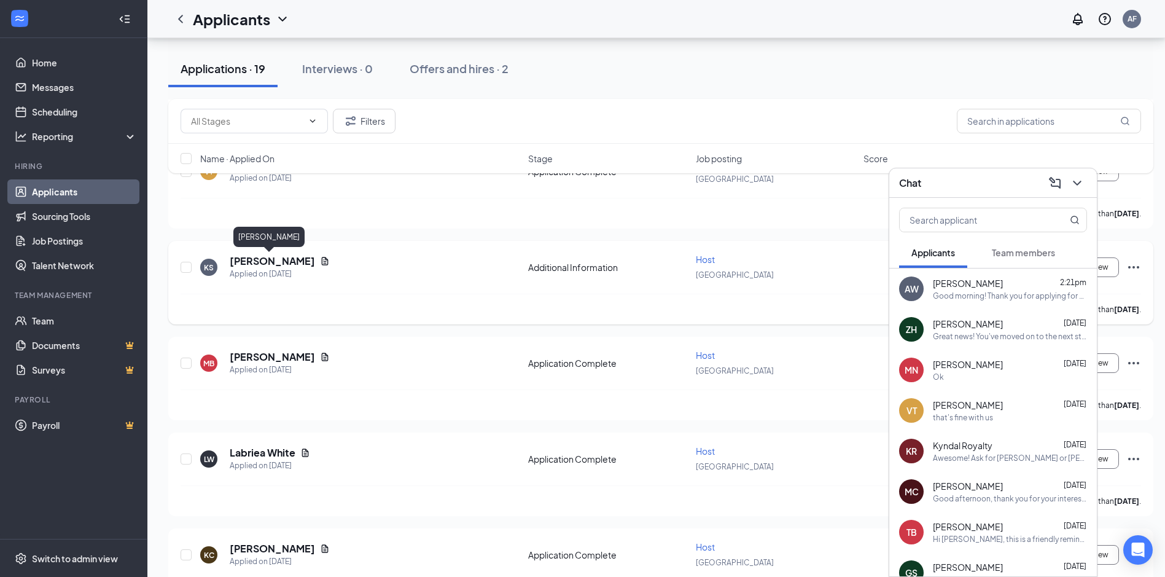
click at [278, 264] on h5 "[PERSON_NAME]" at bounding box center [272, 261] width 85 height 14
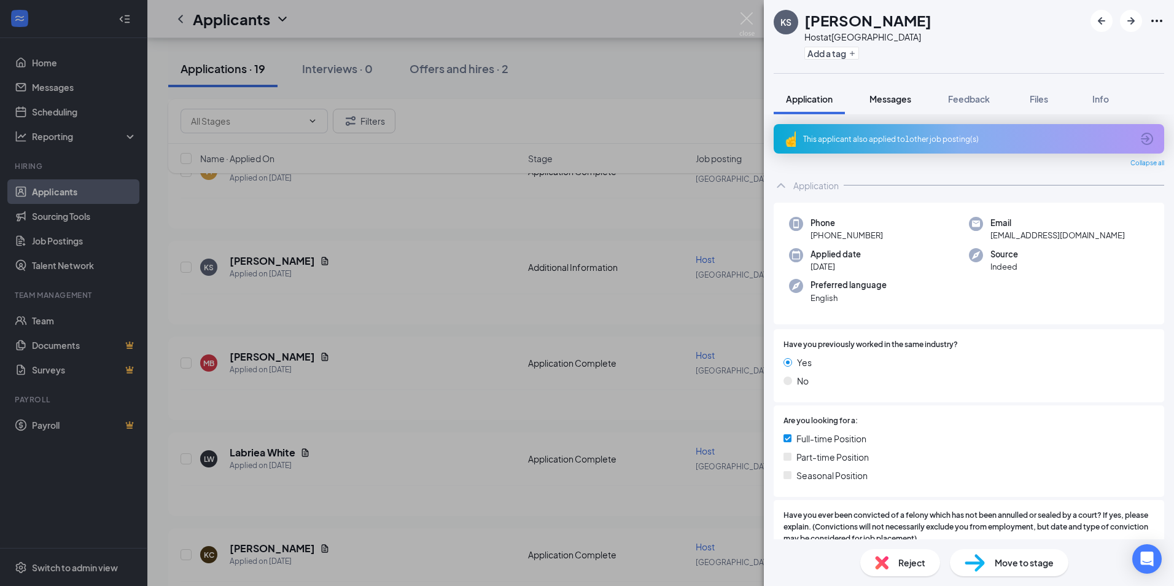
click at [887, 104] on span "Messages" at bounding box center [890, 98] width 42 height 11
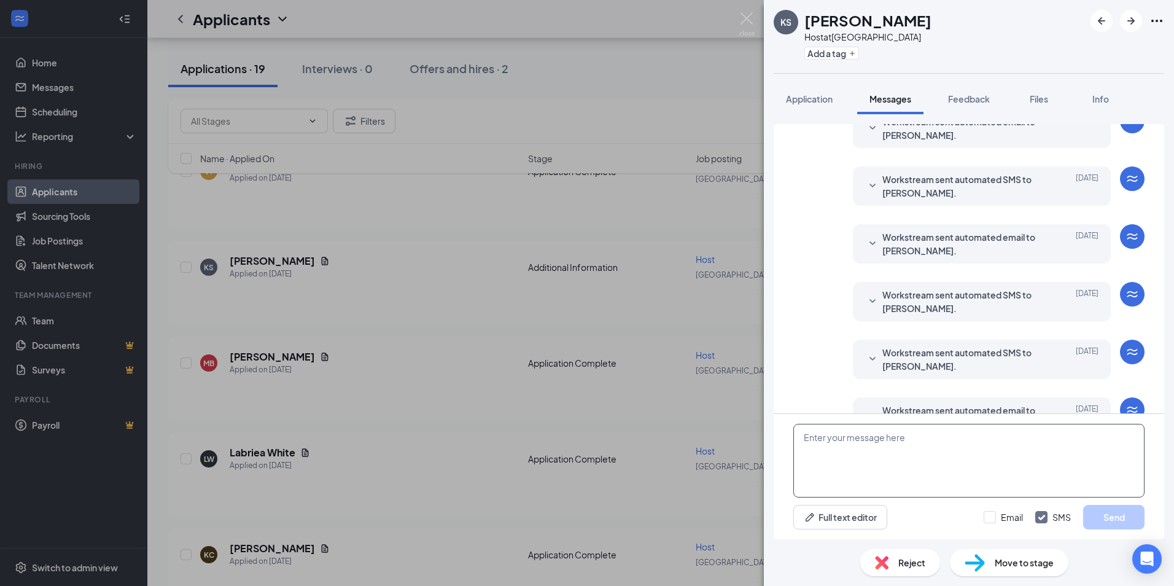
scroll to position [93, 0]
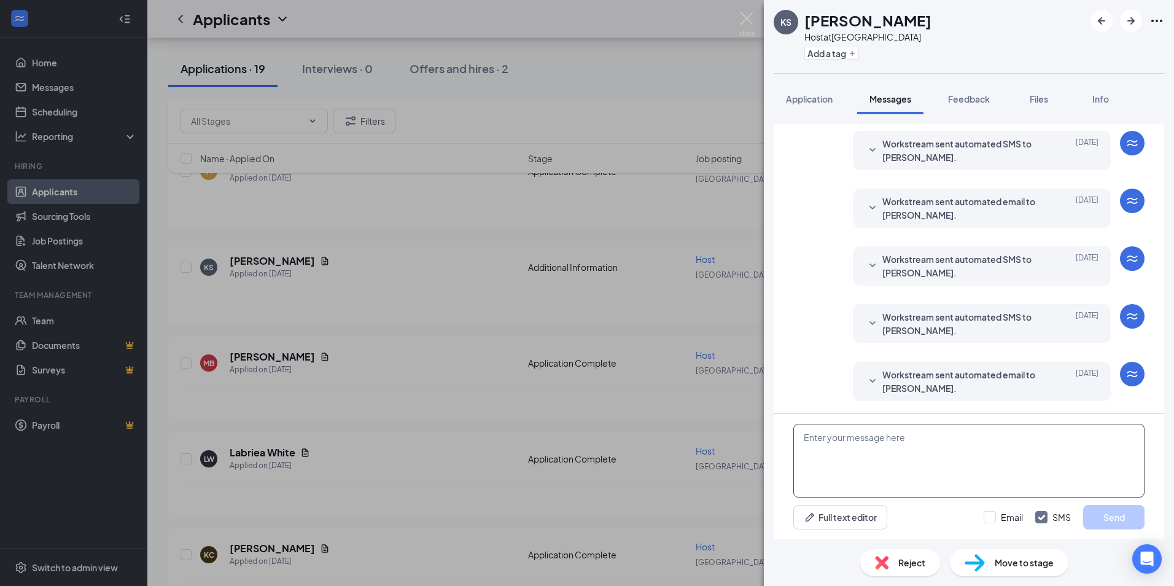
paste textarea "Good morning! Thank you for applying for a Carryout position at our [GEOGRAPHIC…"
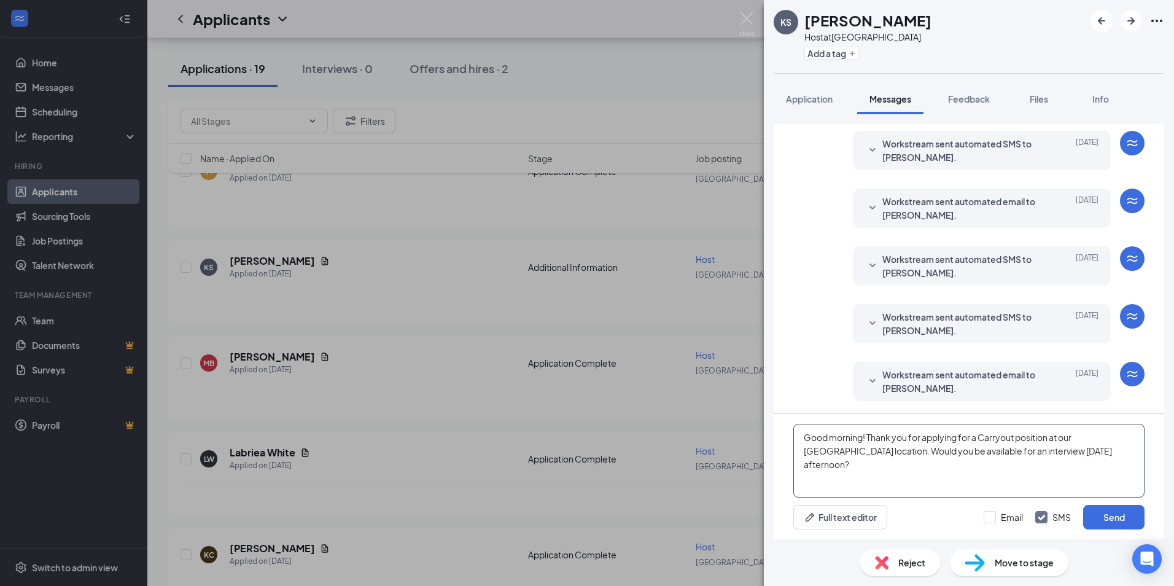
click at [862, 436] on textarea "Good morning! Thank you for applying for a Carryout position at our [GEOGRAPHIC…" at bounding box center [968, 461] width 351 height 74
click at [1023, 440] on textarea "Good afternoon! Thank you for applying for a Carryout position at our [GEOGRAPH…" at bounding box center [968, 461] width 351 height 74
type textarea "Good afternoon! Thank you for applying for a host position at our [GEOGRAPHIC_D…"
click at [1111, 528] on button "Send" at bounding box center [1113, 517] width 61 height 25
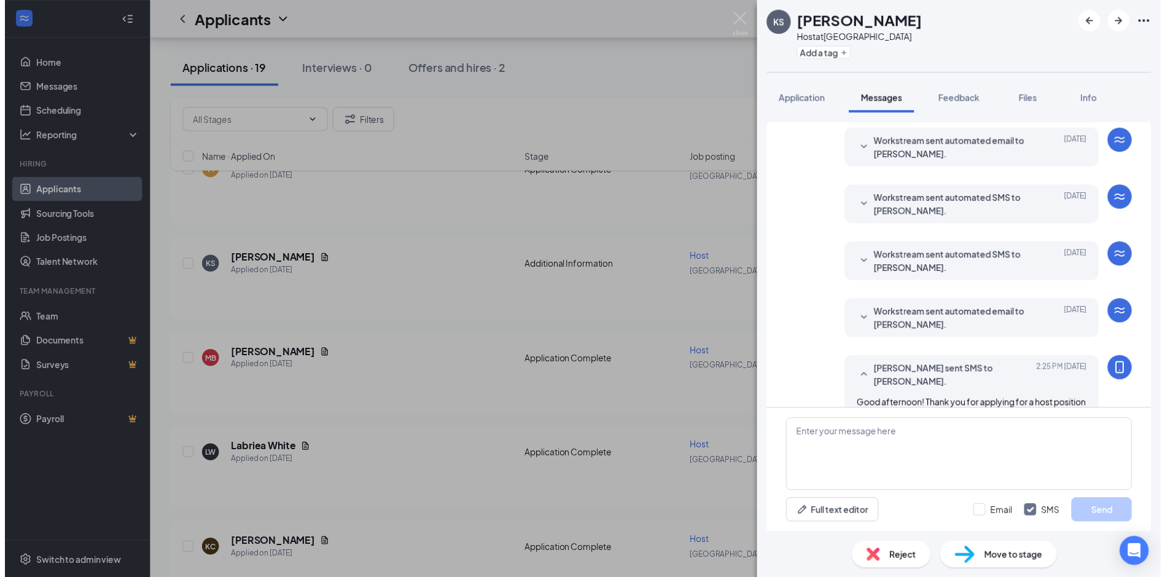
scroll to position [198, 0]
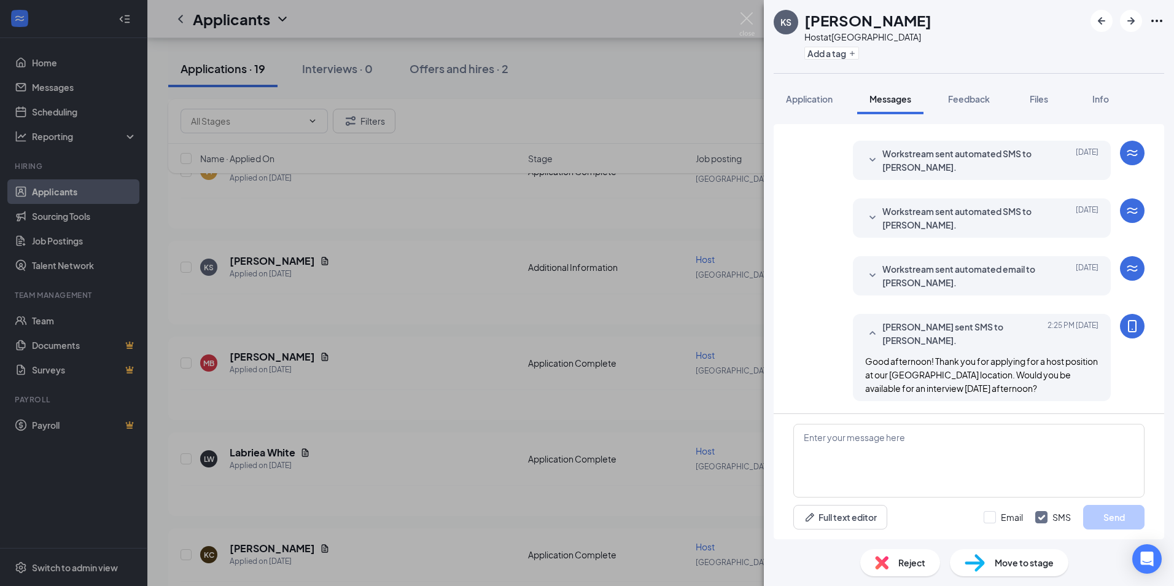
click at [736, 25] on div "KS [PERSON_NAME] Host at [GEOGRAPHIC_DATA] Add a tag Application Messages Feedb…" at bounding box center [587, 293] width 1174 height 586
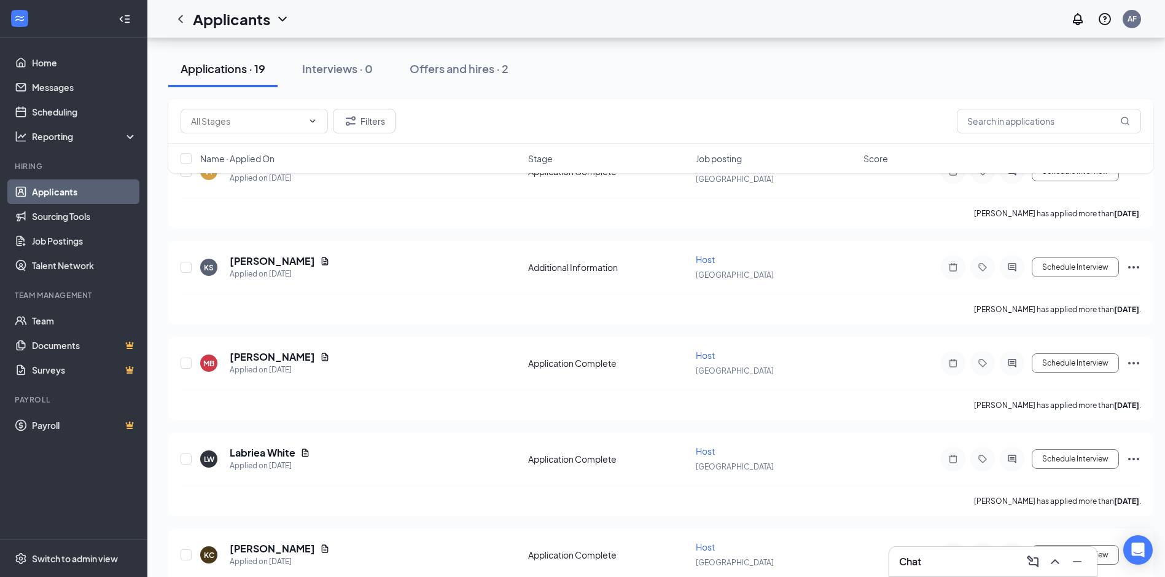
click at [960, 564] on div "Chat" at bounding box center [993, 561] width 188 height 20
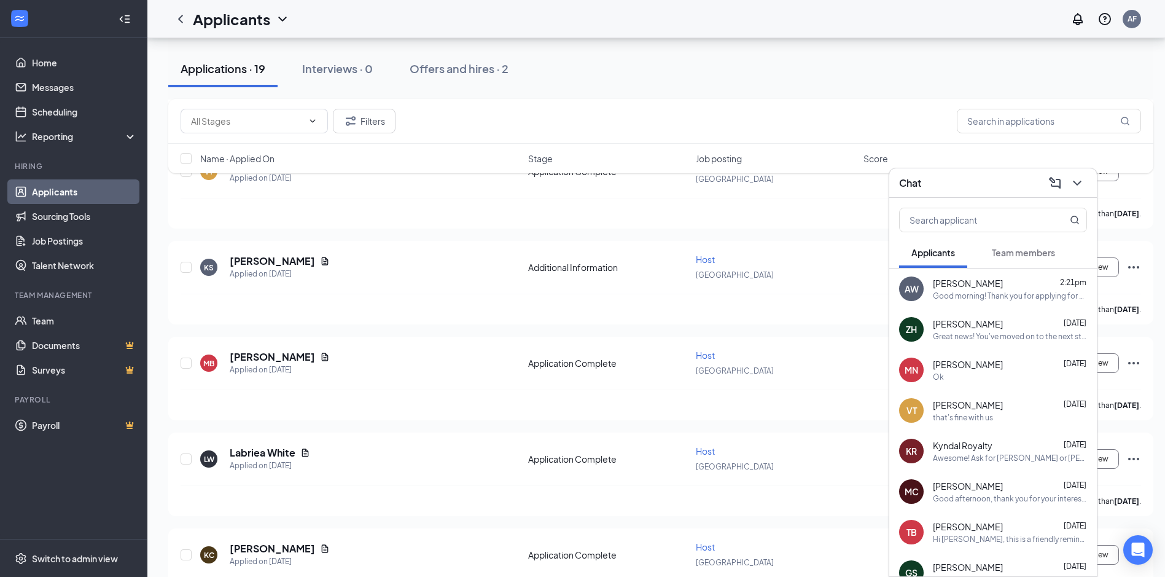
click at [1026, 288] on div "[PERSON_NAME] 2:21pm" at bounding box center [1010, 283] width 154 height 12
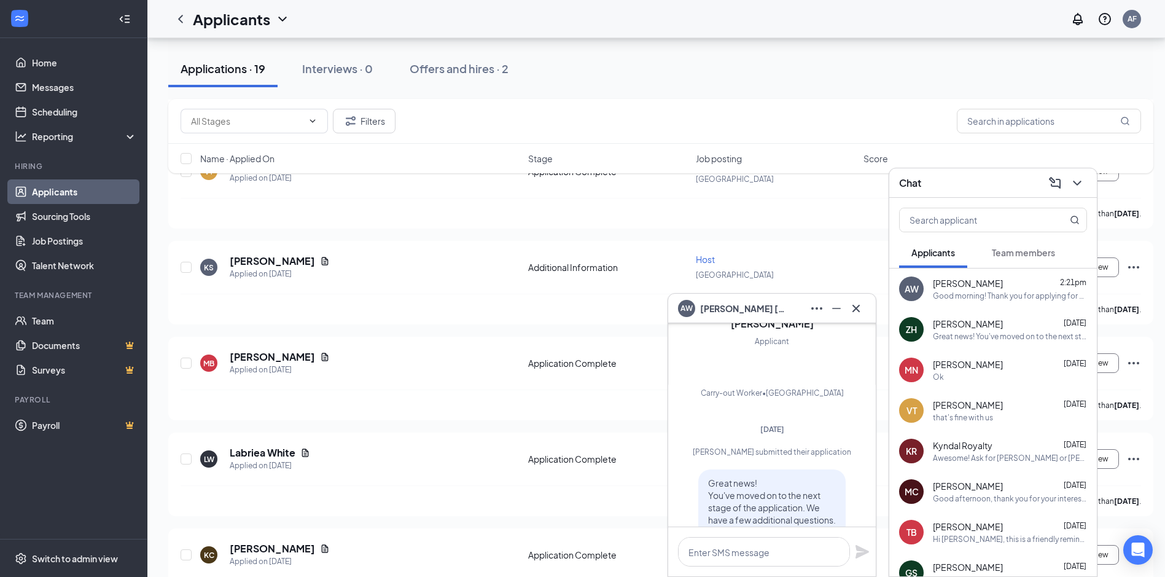
scroll to position [-290, 0]
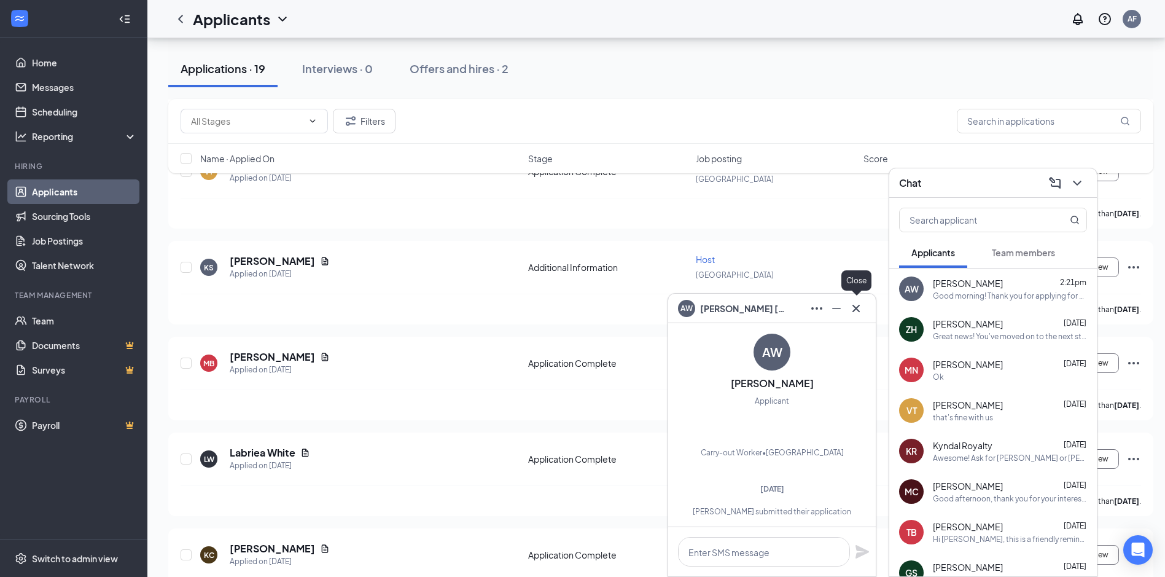
click at [853, 304] on icon "Cross" at bounding box center [855, 308] width 15 height 15
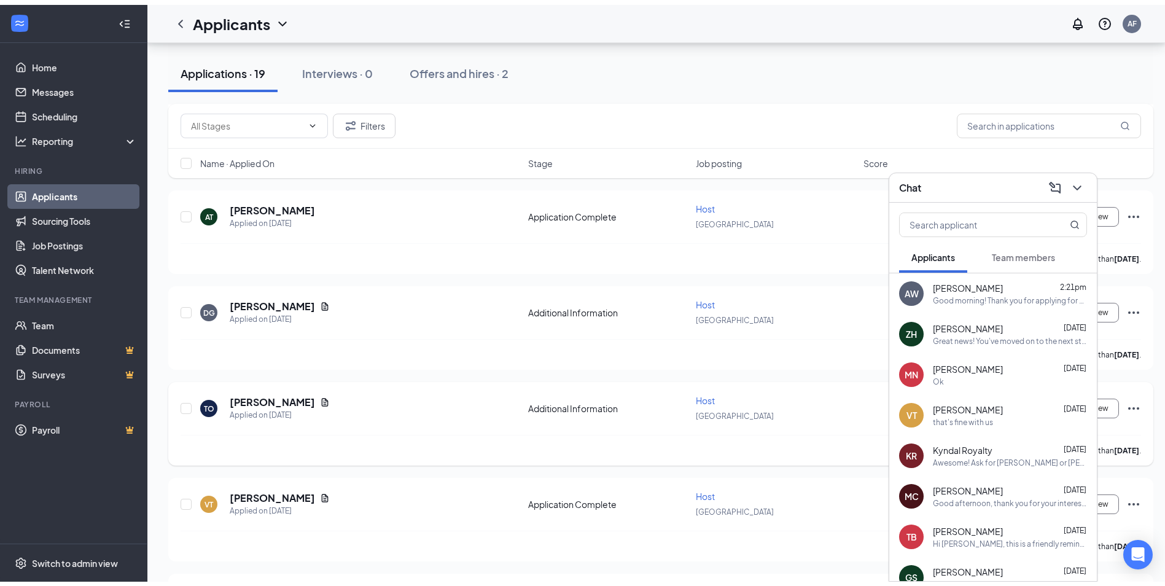
scroll to position [0, 0]
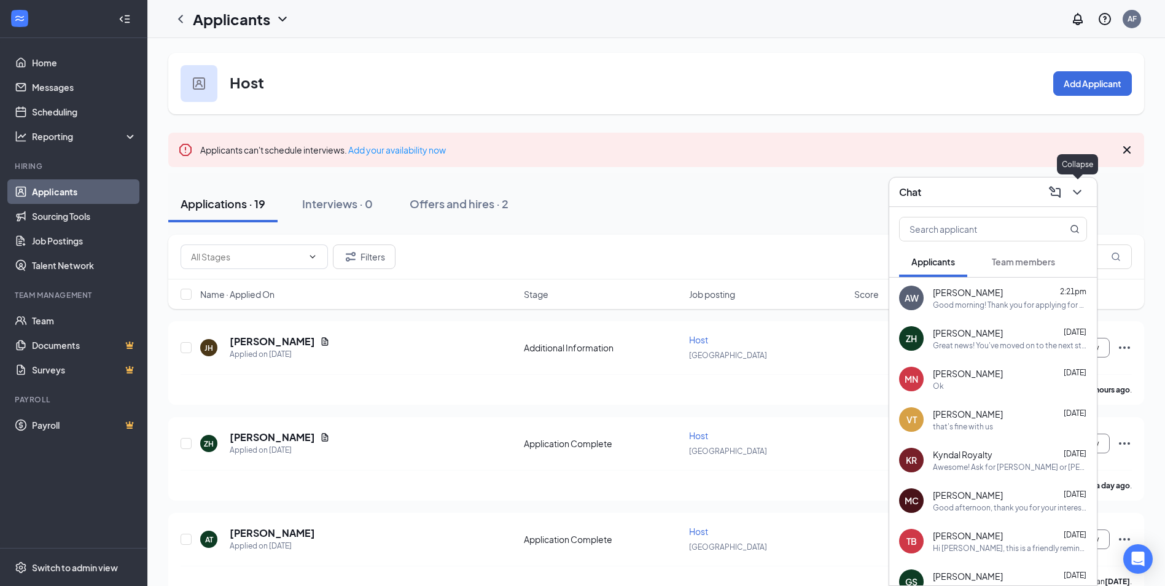
click at [1074, 201] on button at bounding box center [1077, 192] width 20 height 20
